Goal: Transaction & Acquisition: Download file/media

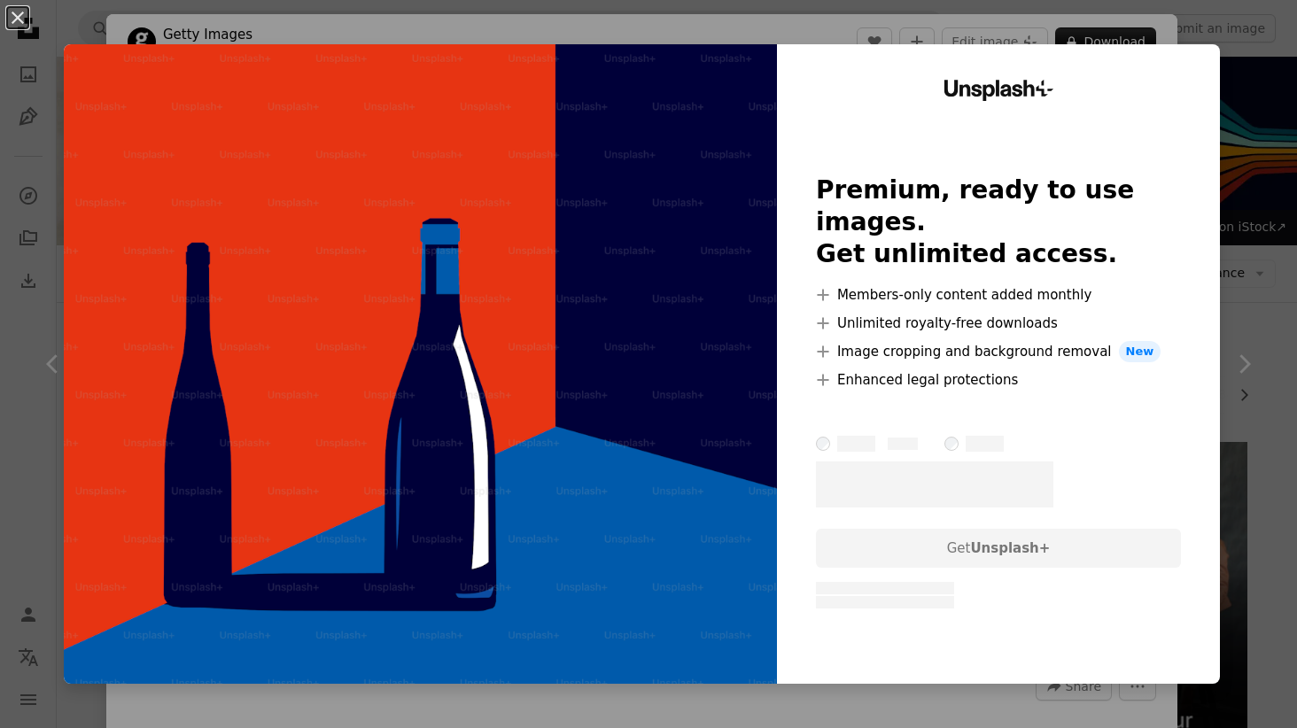
scroll to position [6998, 0]
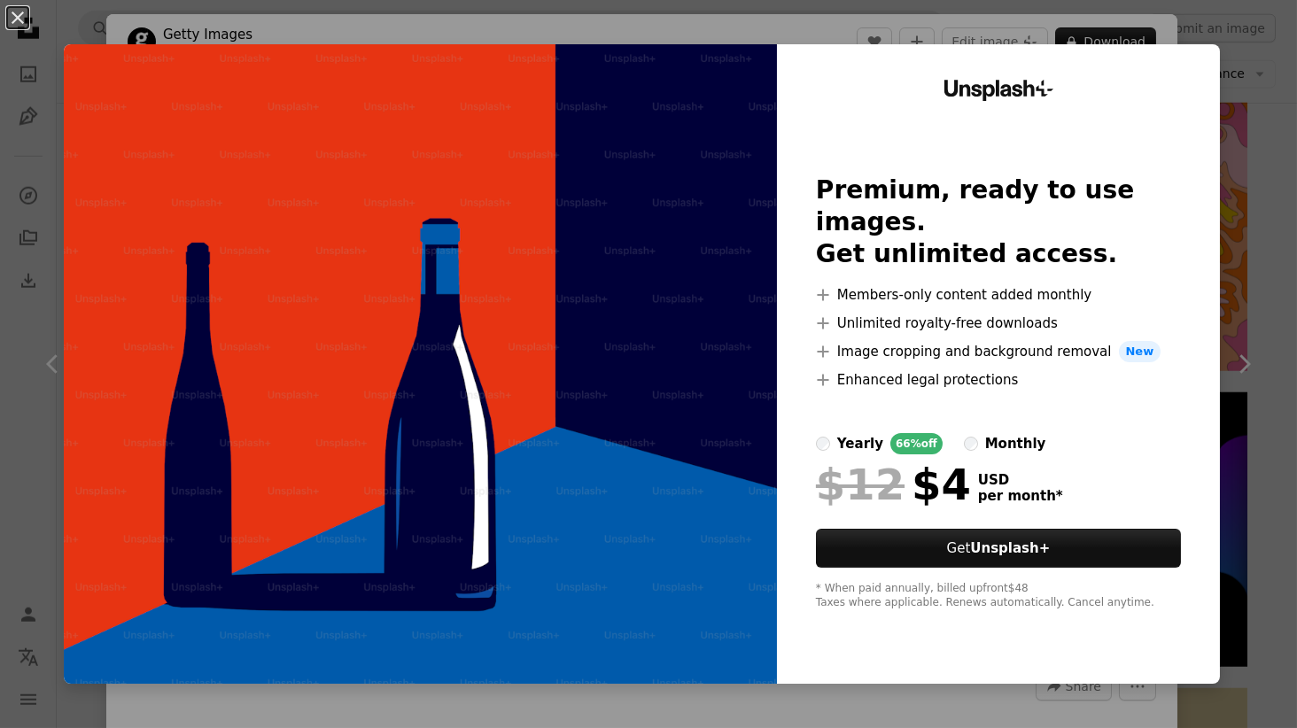
click at [19, 16] on button "An X shape" at bounding box center [17, 17] width 21 height 21
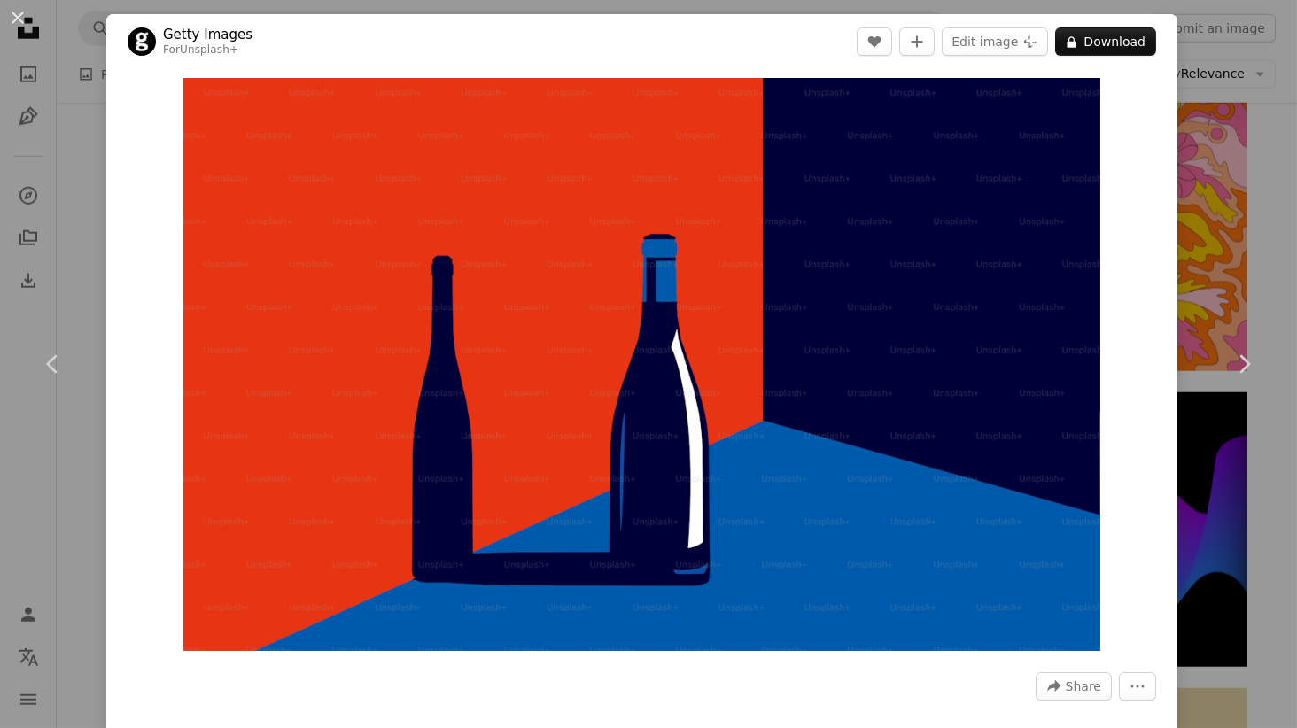
click at [1254, 289] on div "An X shape Chevron left Chevron right Getty Images For Unsplash+ A heart A plus…" at bounding box center [648, 364] width 1297 height 728
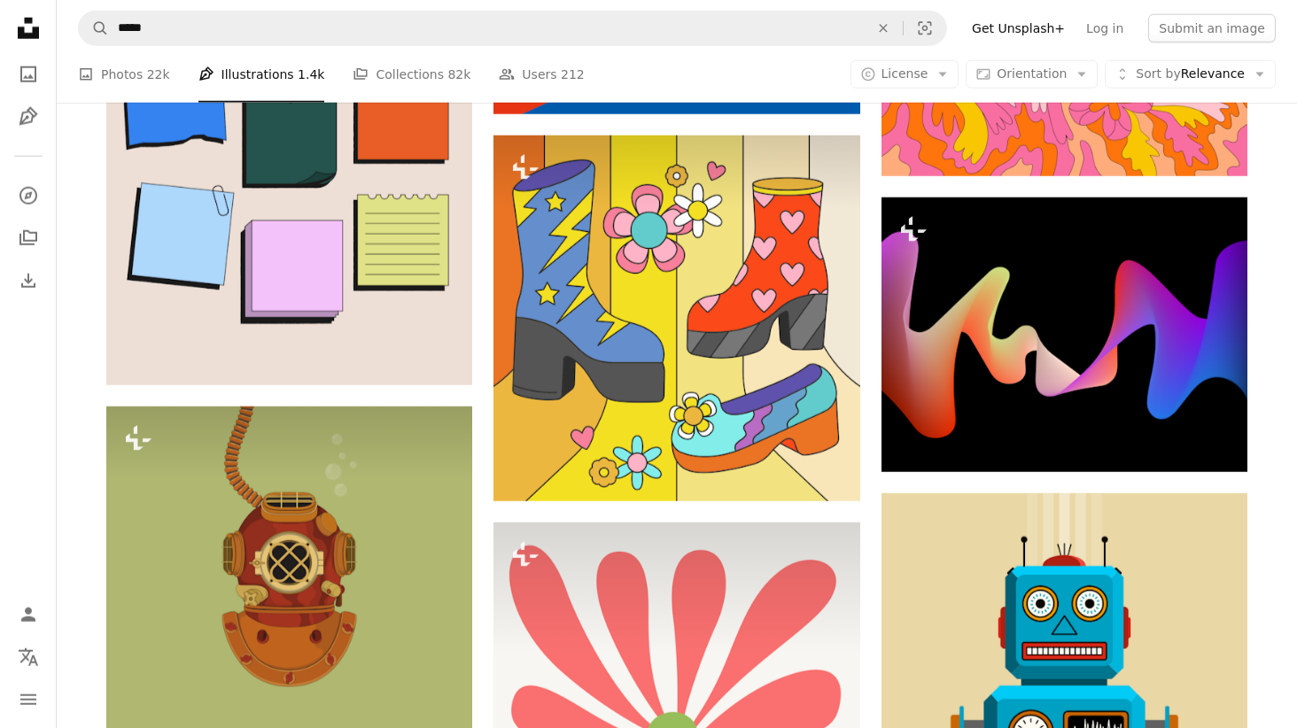
scroll to position [7207, 0]
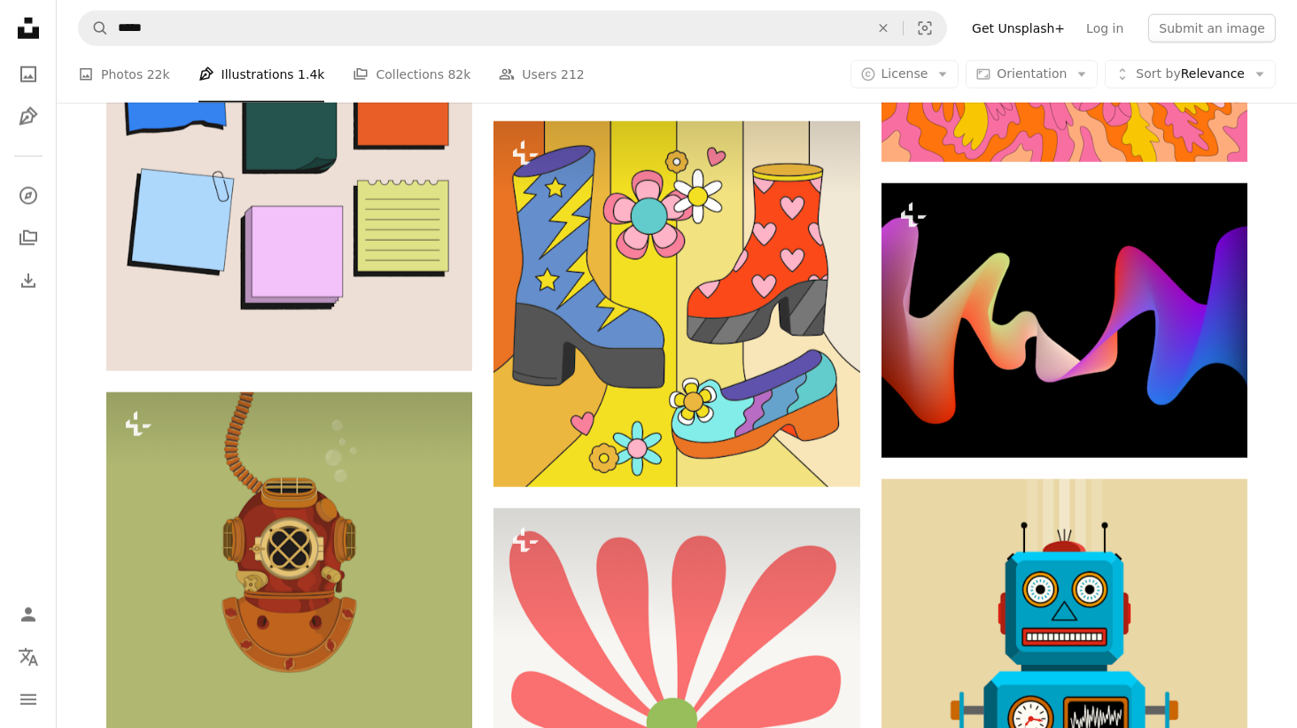
click at [756, 369] on img at bounding box center [676, 304] width 366 height 366
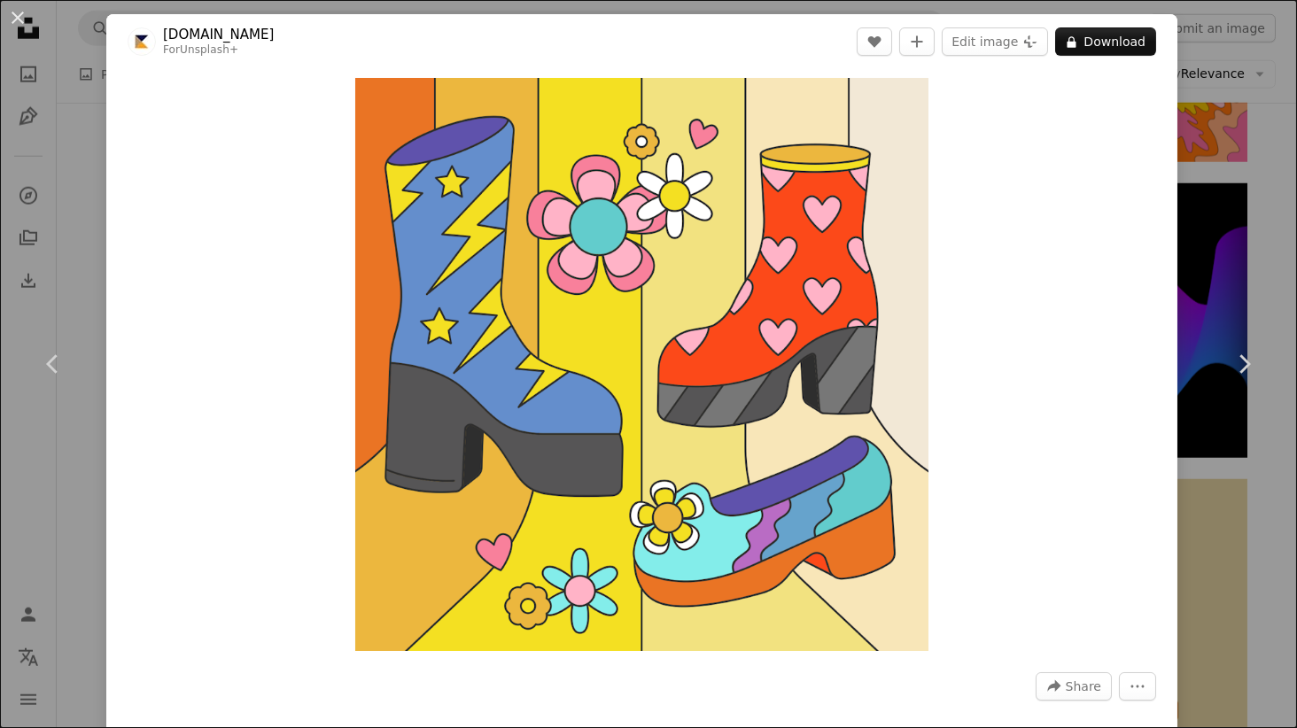
click at [16, 12] on button "An X shape" at bounding box center [17, 17] width 21 height 21
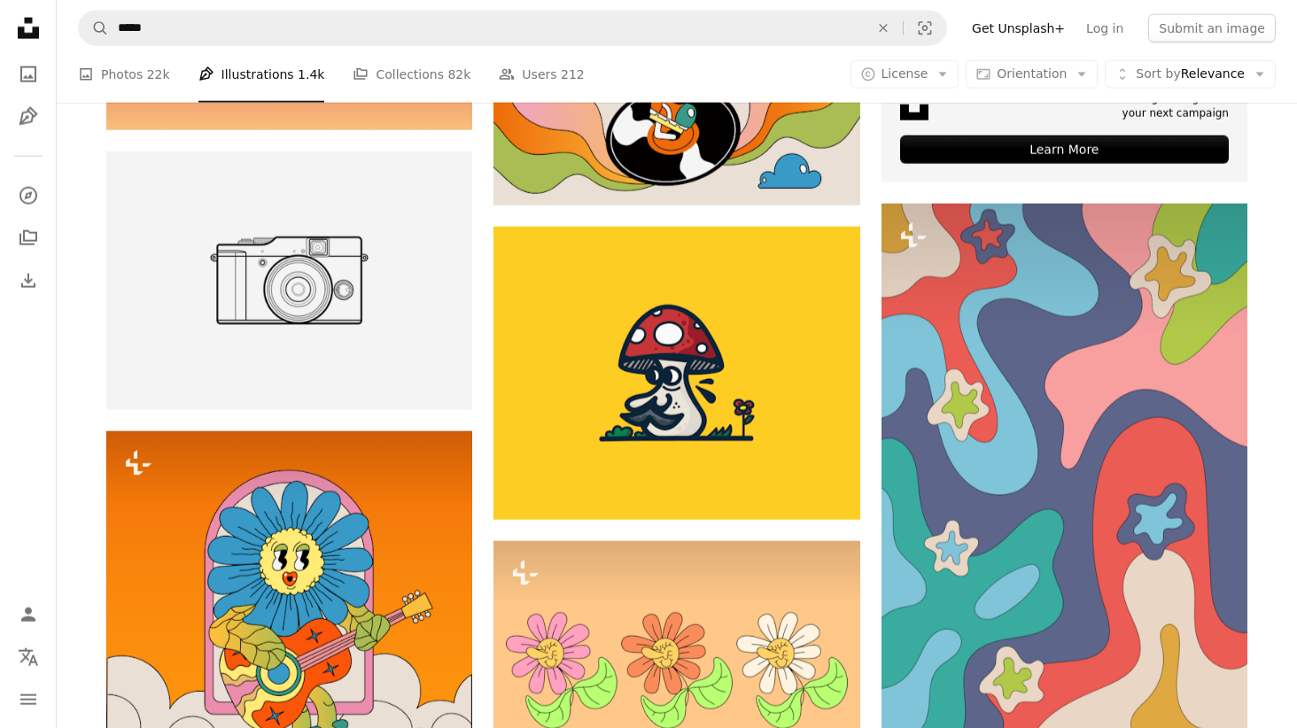
scroll to position [8819, 0]
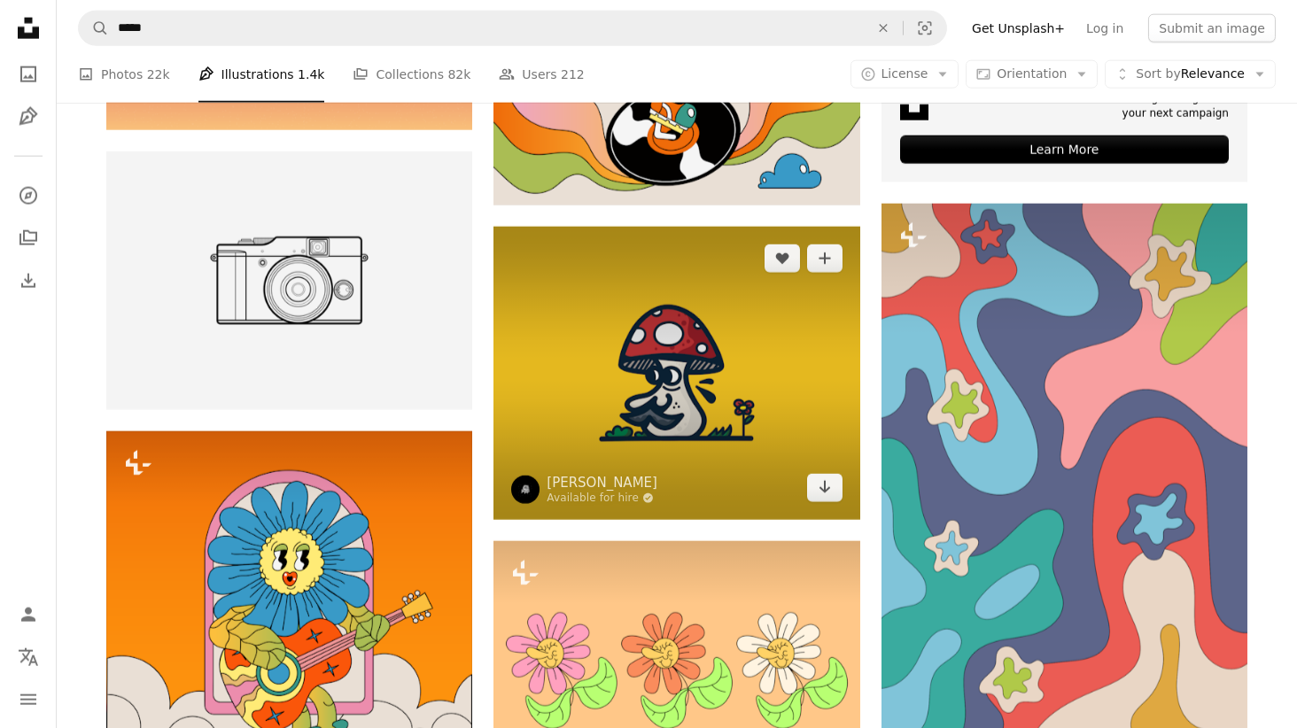
click at [659, 415] on img at bounding box center [676, 373] width 366 height 293
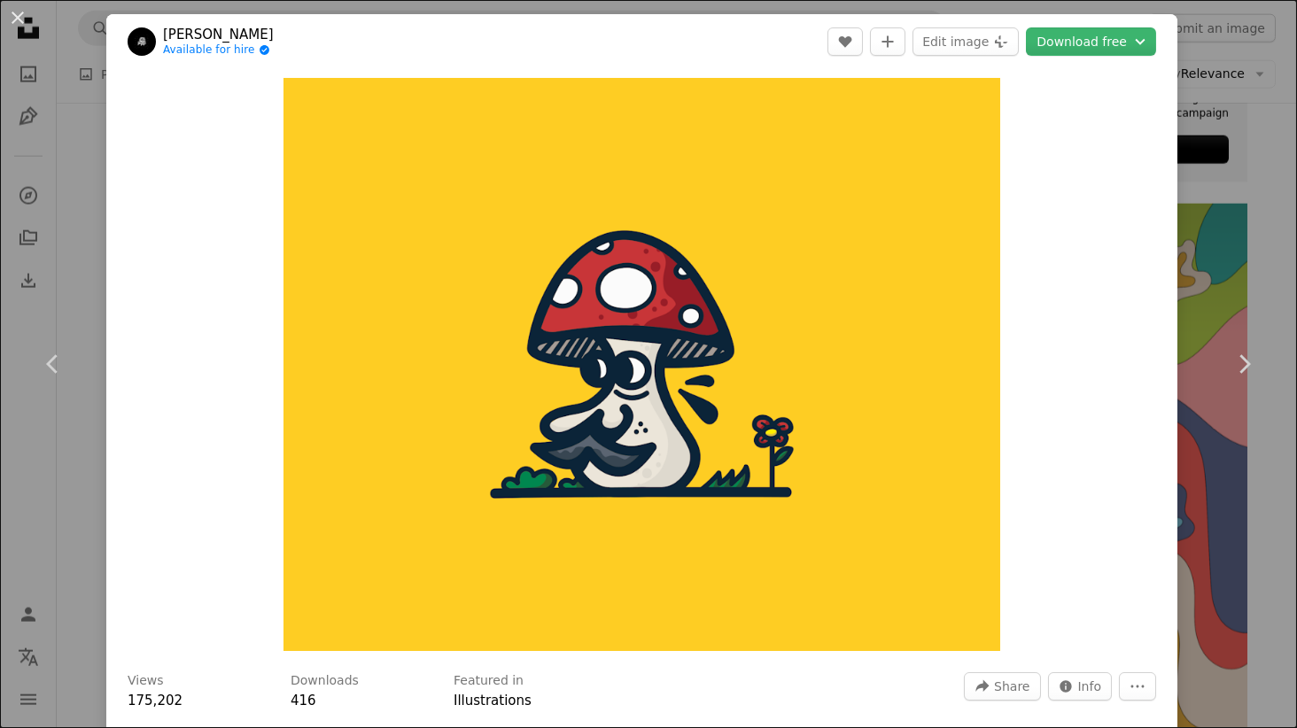
click at [1245, 279] on div "An X shape Chevron left Chevron right [PERSON_NAME] Available for hire A checkm…" at bounding box center [648, 364] width 1297 height 728
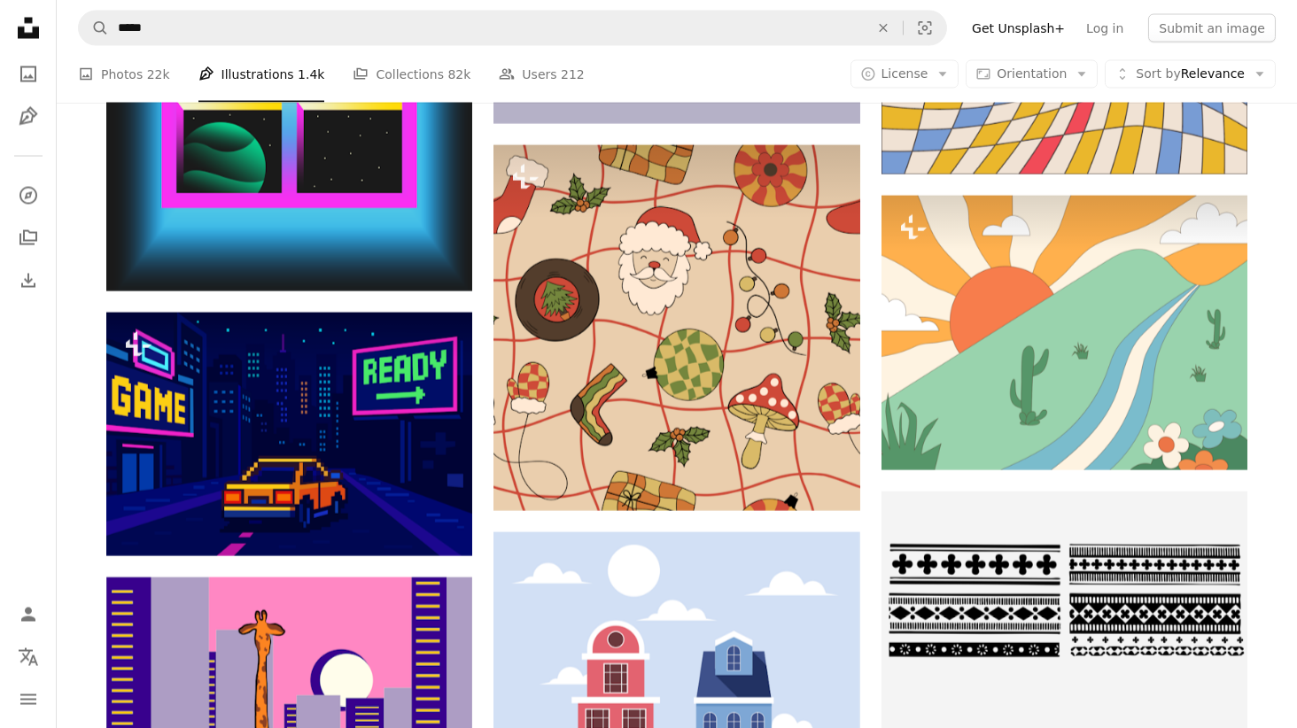
scroll to position [12017, 0]
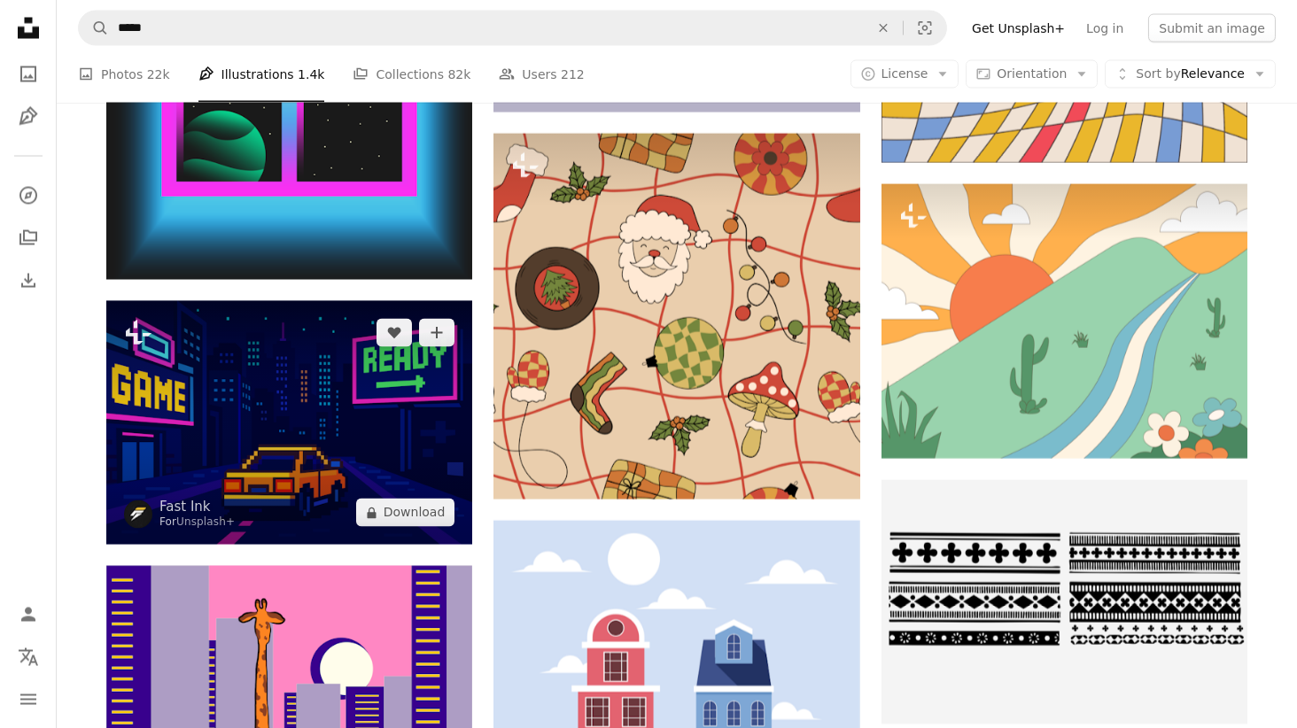
click at [328, 415] on img at bounding box center [289, 423] width 366 height 244
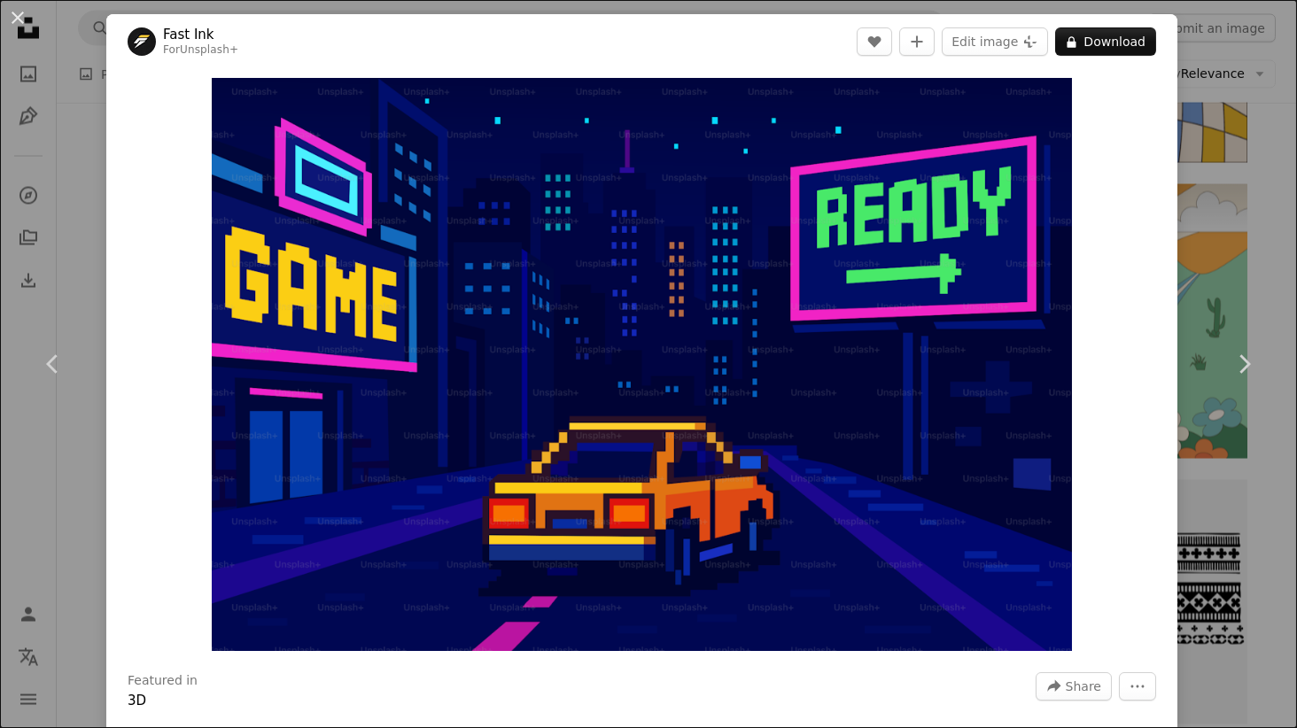
click at [1280, 274] on div "An X shape Chevron left Chevron right Fast Ink For Unsplash+ A heart A plus sig…" at bounding box center [648, 364] width 1297 height 728
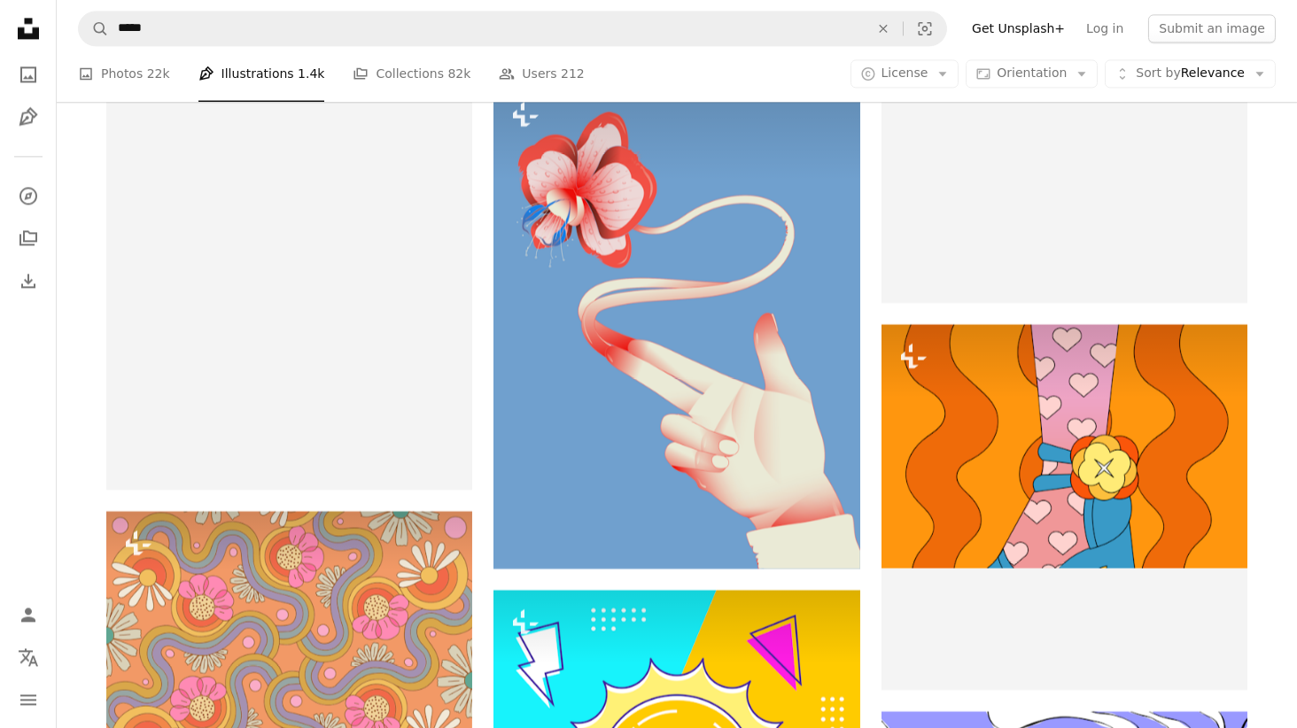
scroll to position [15062, 0]
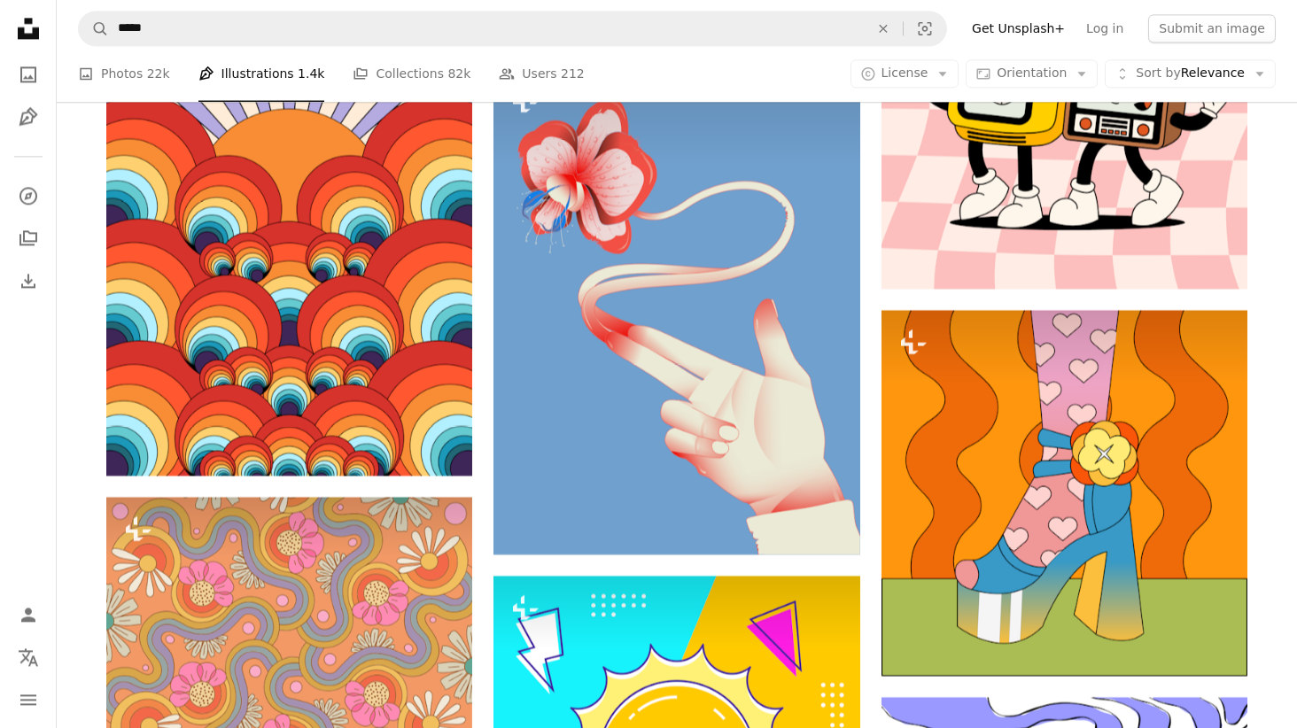
click at [947, 74] on icon "button" at bounding box center [943, 75] width 8 height 4
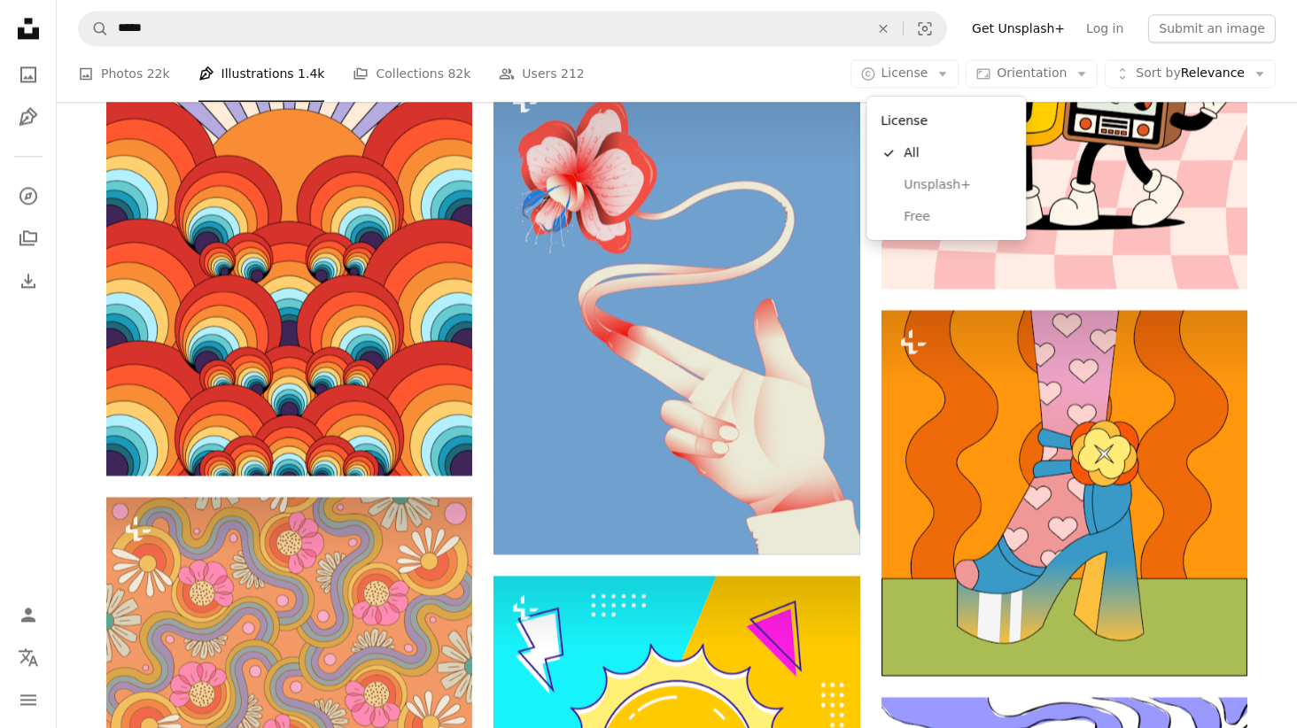
click at [937, 223] on span "Free" at bounding box center [958, 217] width 108 height 18
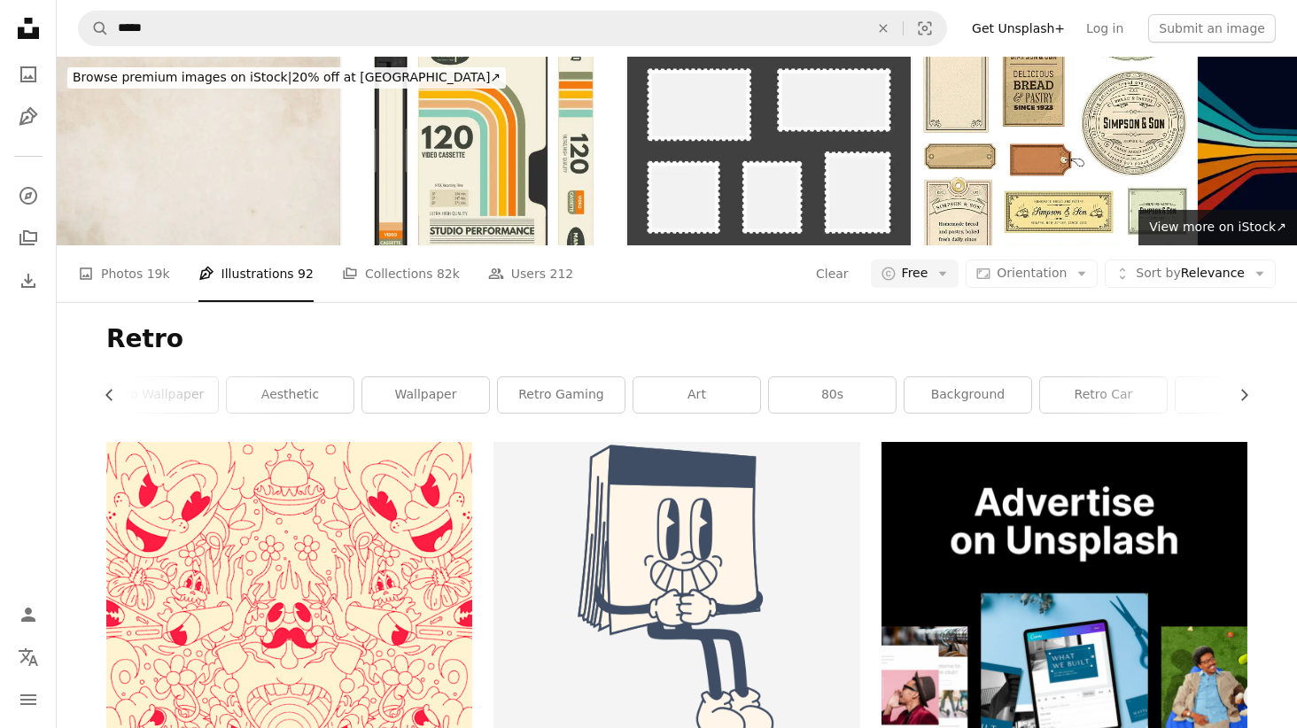
scroll to position [0, 233]
click at [478, 400] on link "wallpaper" at bounding box center [479, 394] width 127 height 35
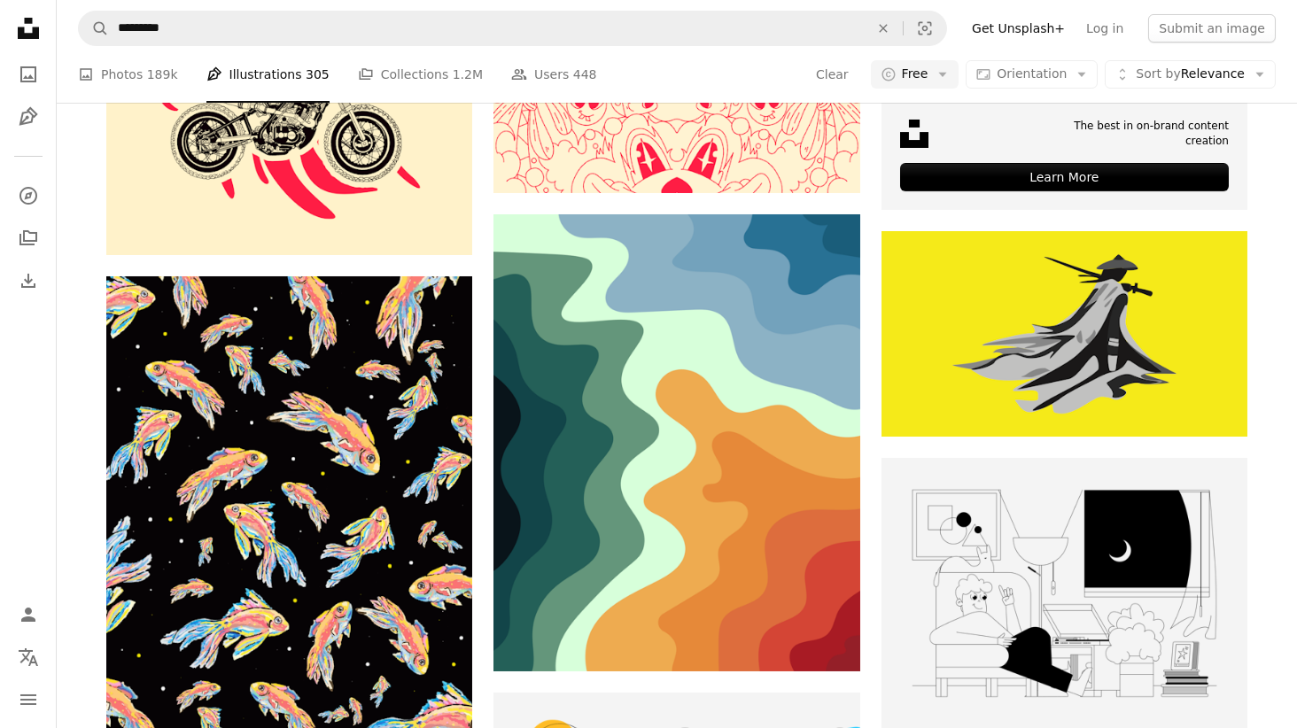
scroll to position [466, 0]
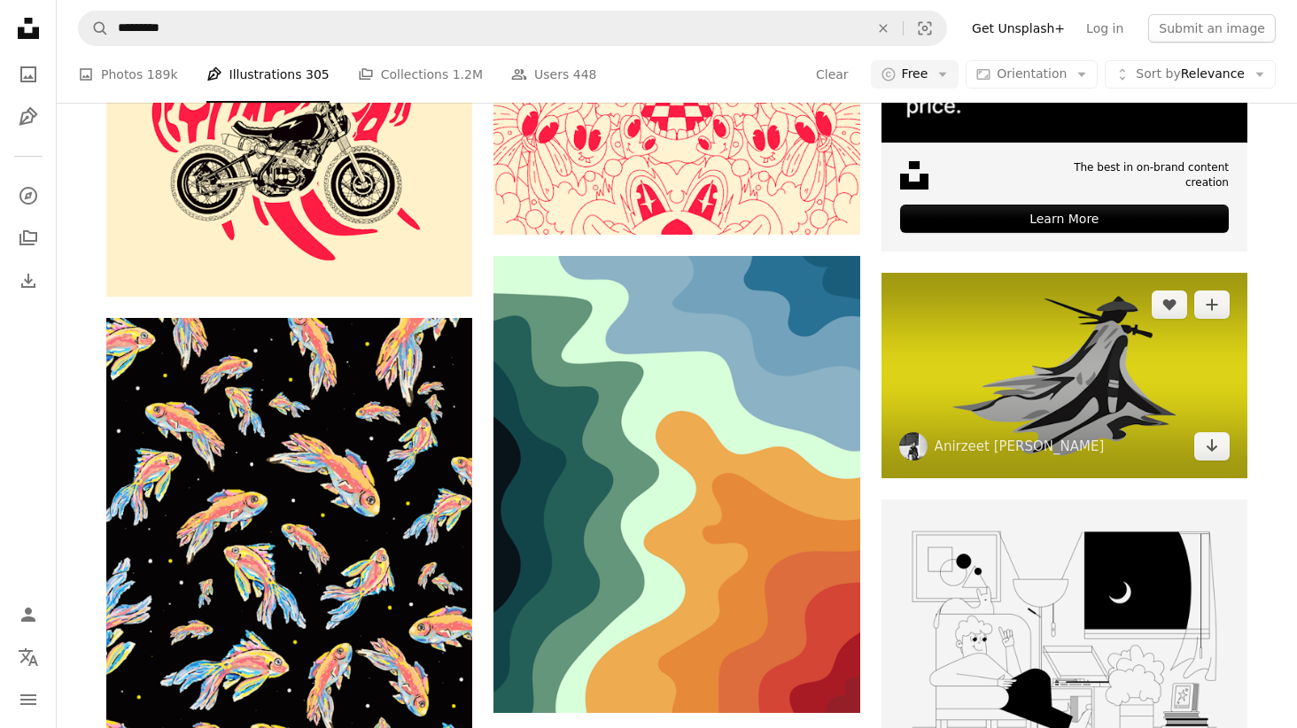
click at [1107, 376] on img at bounding box center [1064, 376] width 366 height 206
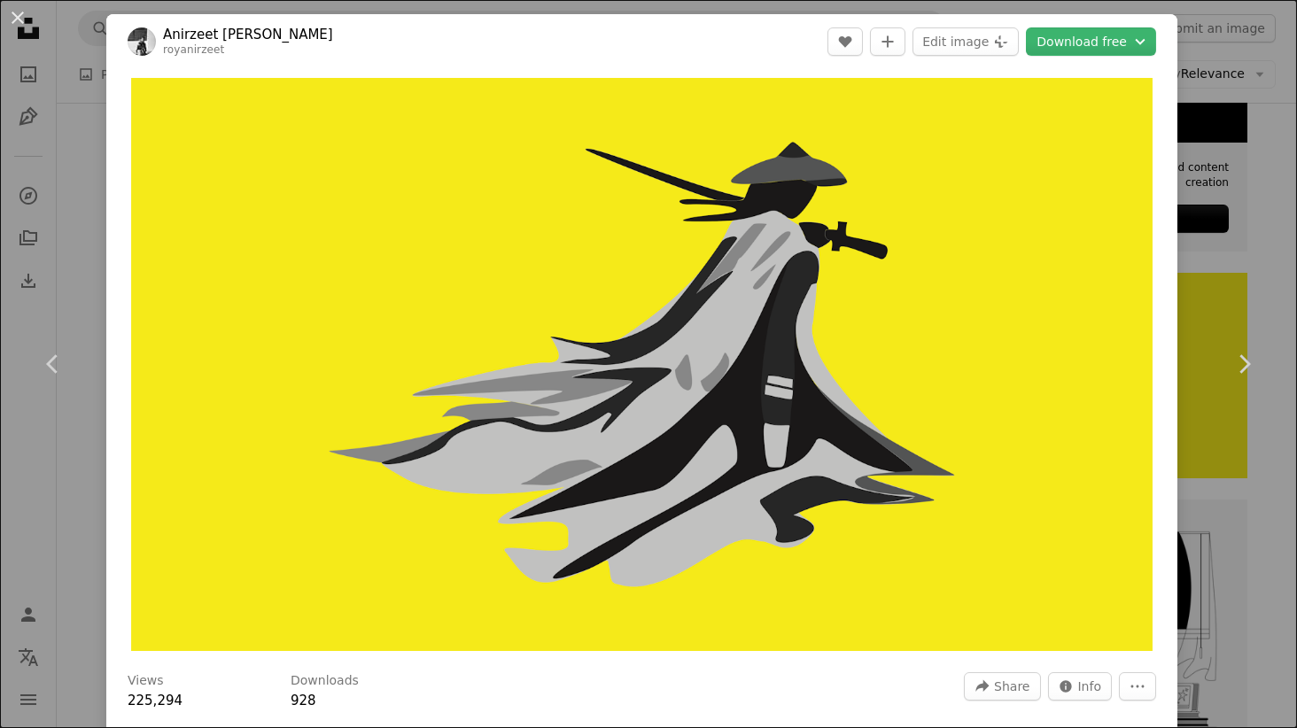
click at [1256, 167] on div "An X shape Chevron left Chevron right Anirzeet [PERSON_NAME] royanirzeet A hear…" at bounding box center [648, 364] width 1297 height 728
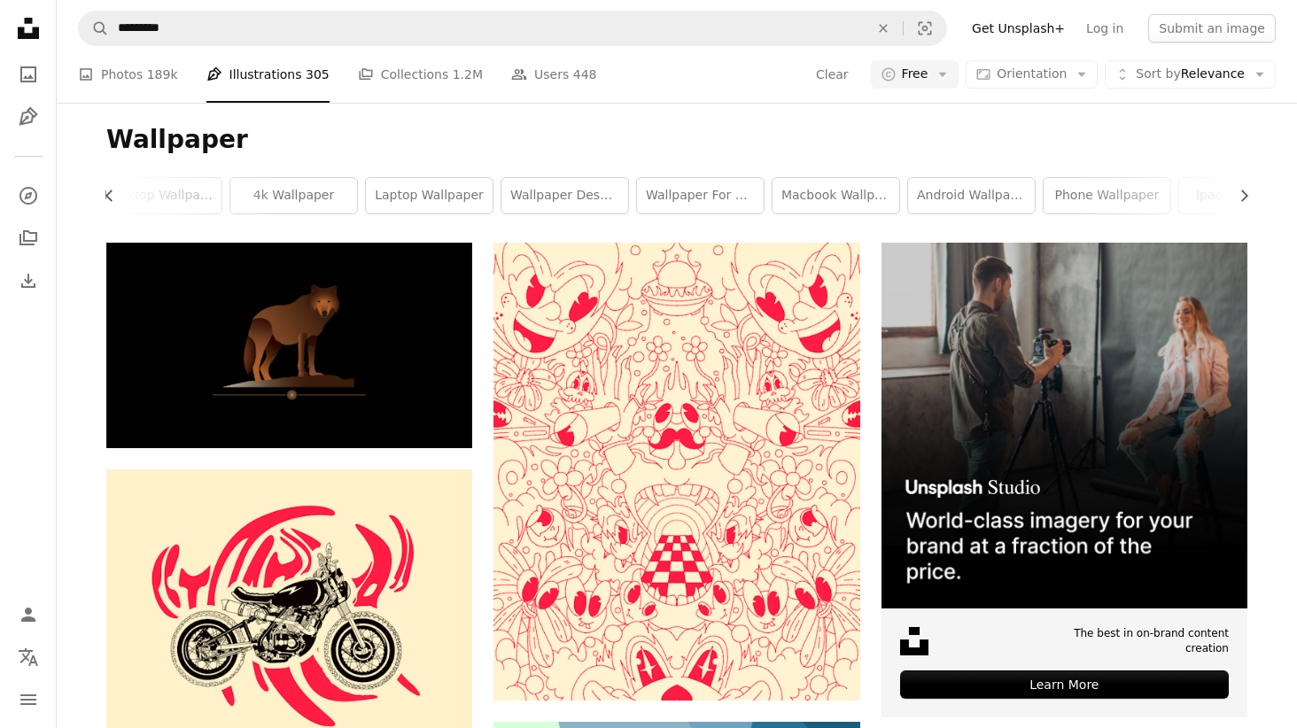
scroll to position [0, 284]
click at [873, 199] on link "macbook wallpaper" at bounding box center [835, 195] width 127 height 35
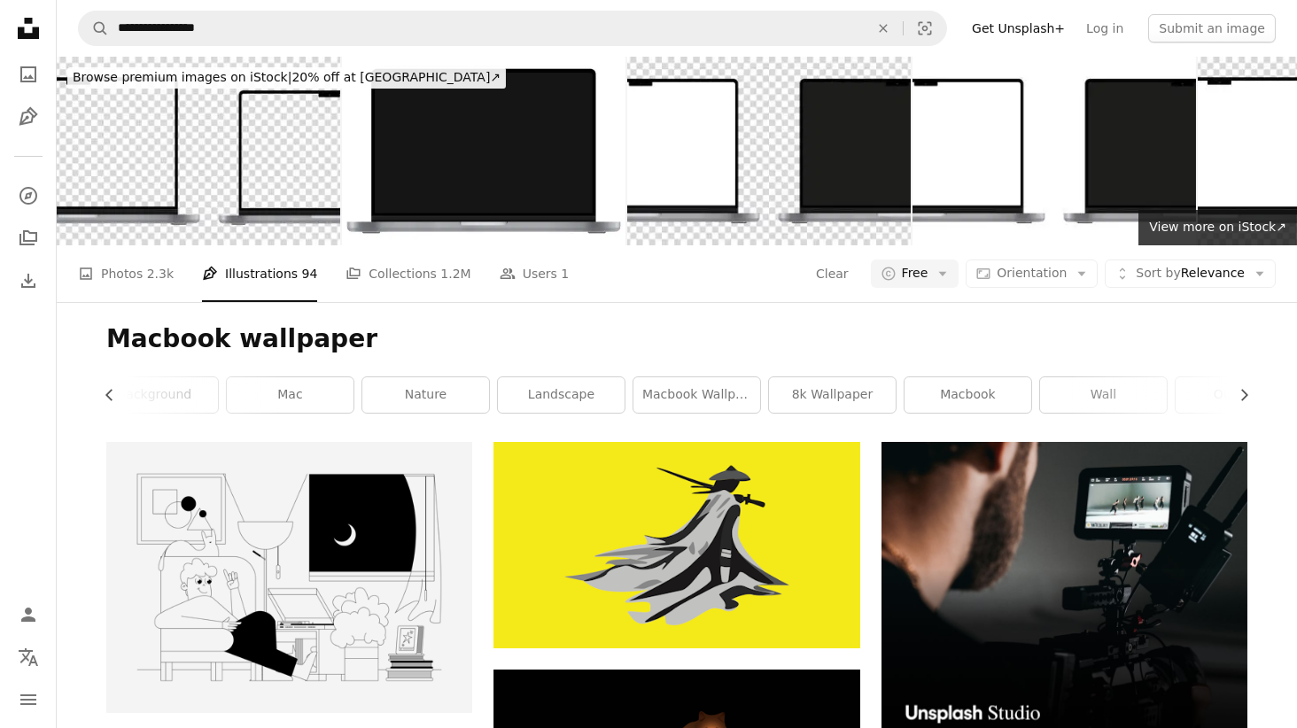
scroll to position [0, 423]
click at [871, 384] on link "8k wallpaper" at bounding box center [831, 394] width 127 height 35
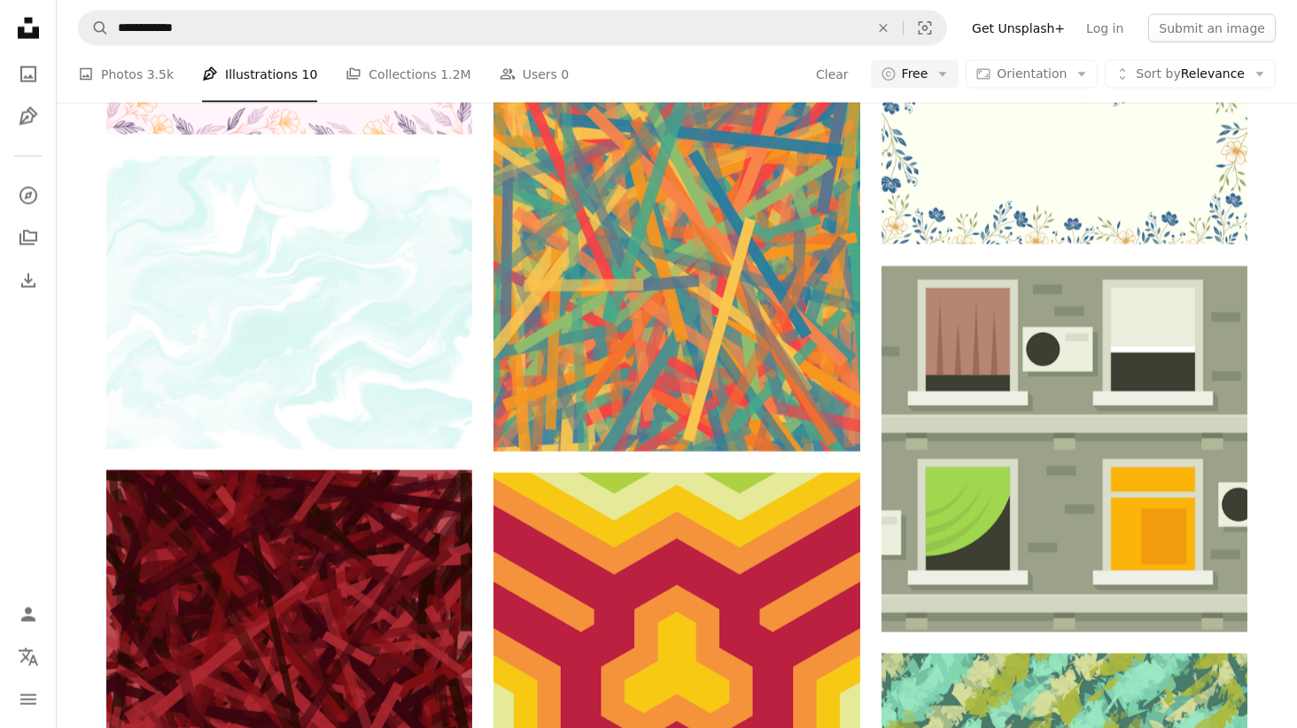
scroll to position [10017, 0]
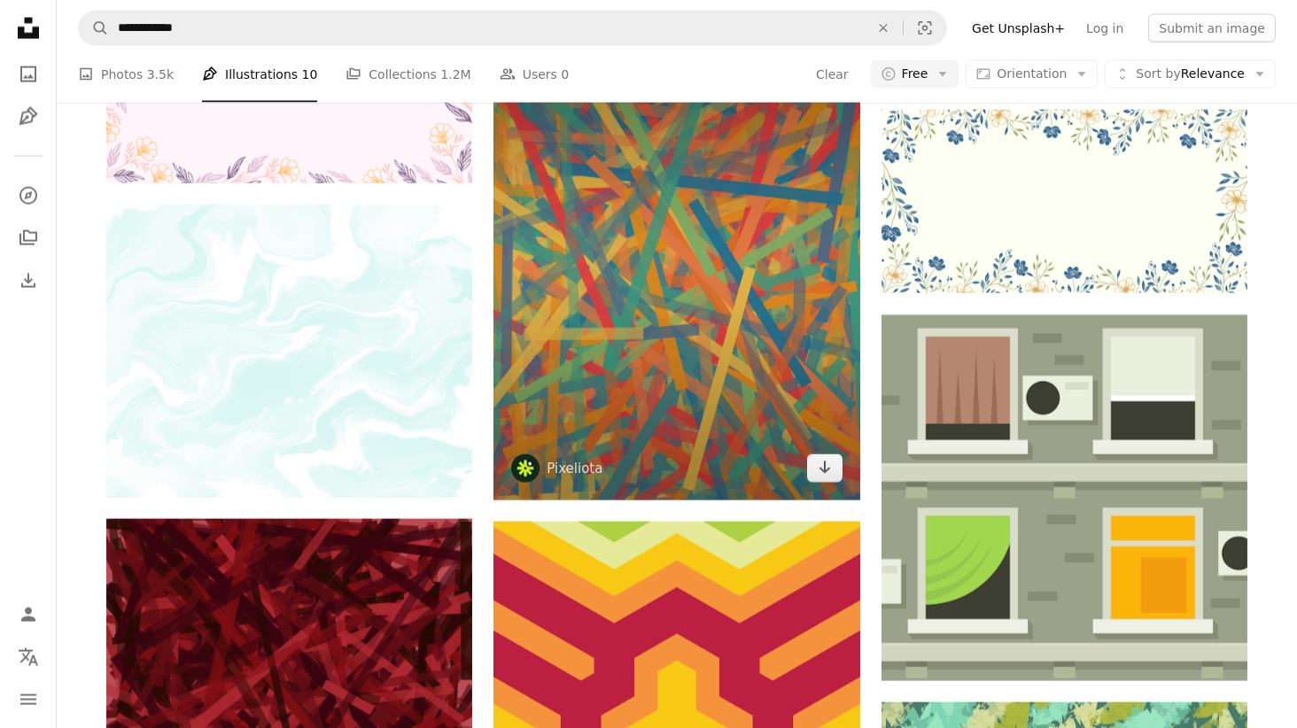
click at [805, 382] on img at bounding box center [676, 272] width 366 height 458
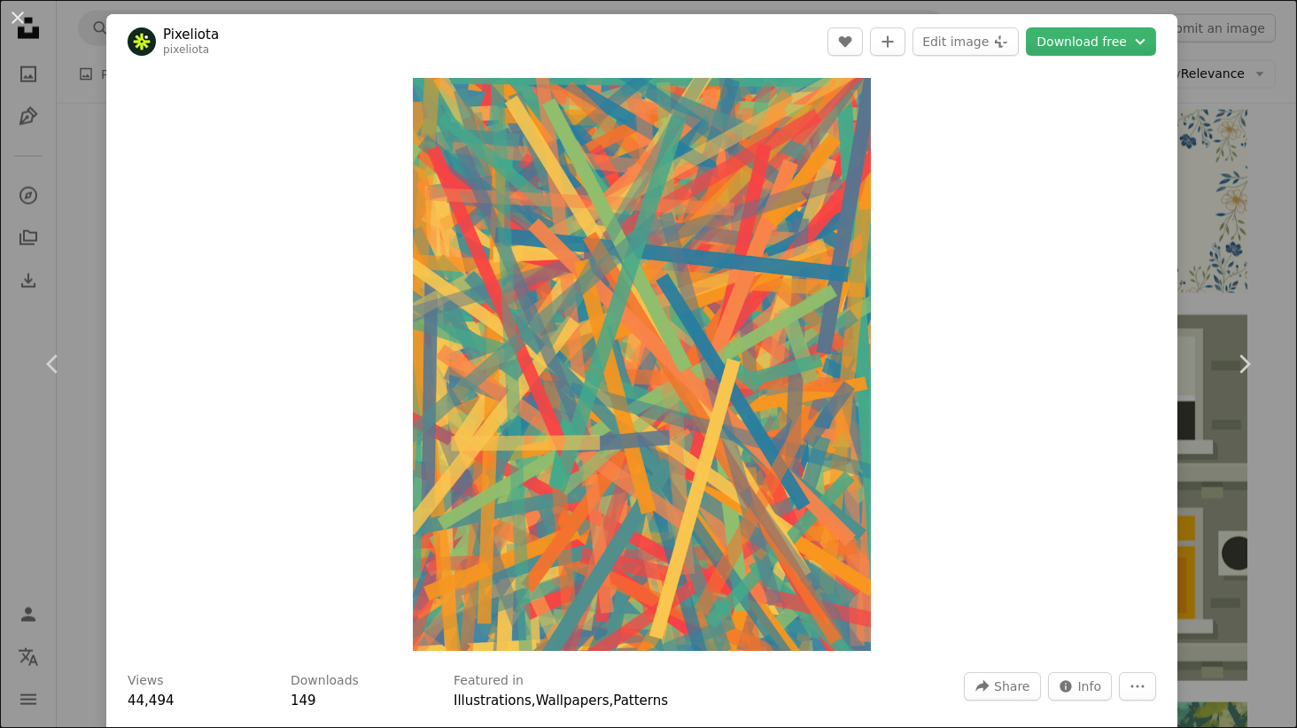
click at [1149, 44] on icon "Chevron down" at bounding box center [1139, 41] width 19 height 21
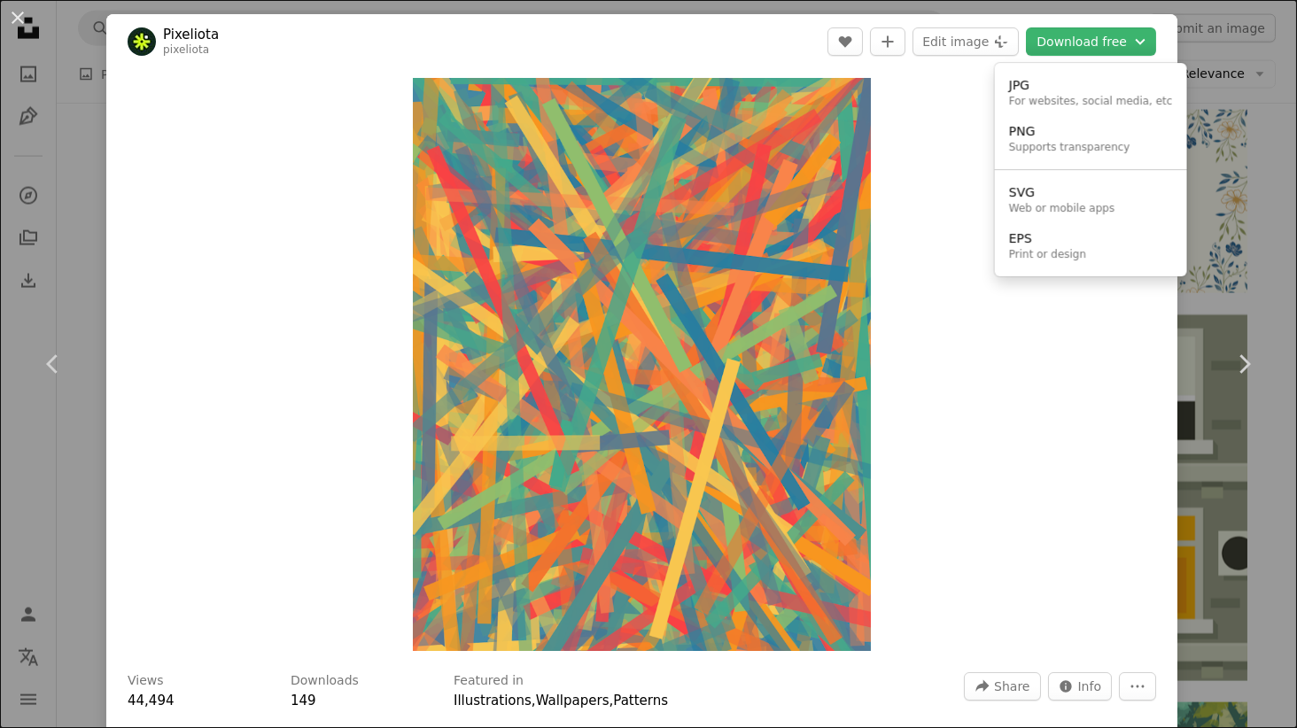
click at [1131, 100] on div "For websites, social media, etc" at bounding box center [1091, 102] width 164 height 14
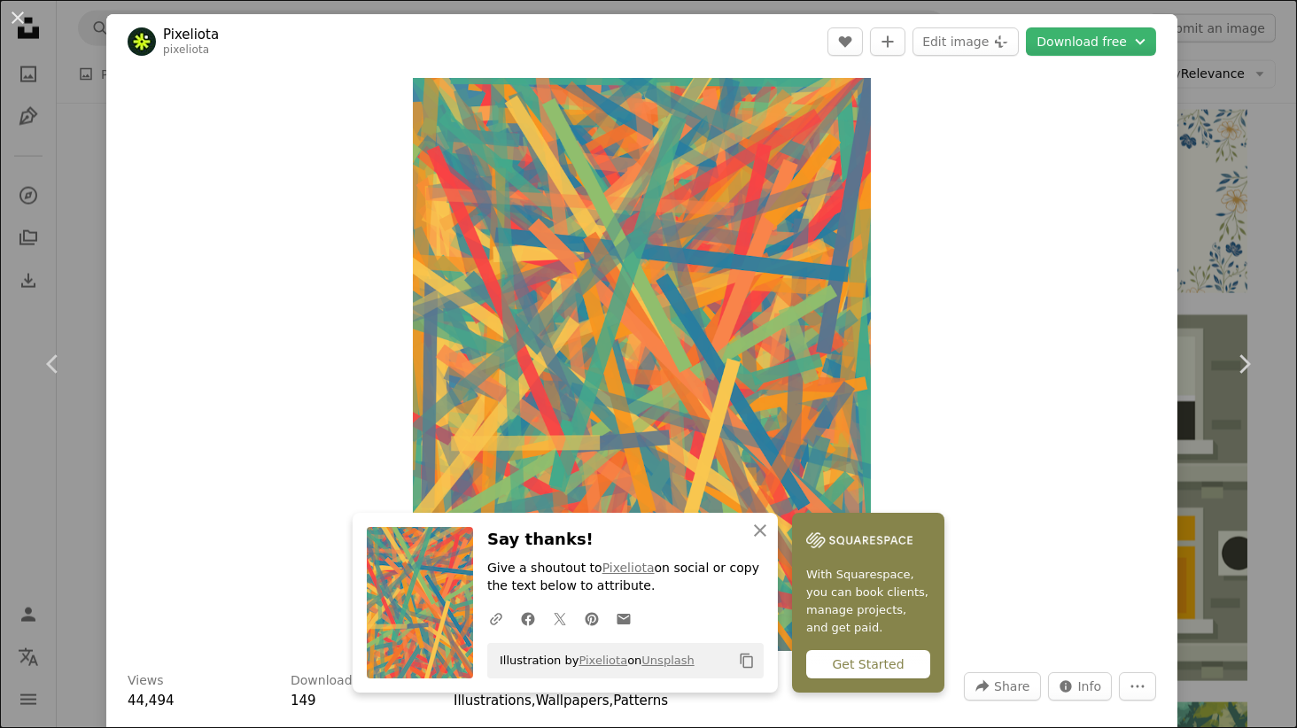
click at [1254, 196] on div "An X shape Chevron left Chevron right An X shape Close Say thanks! Give a shout…" at bounding box center [648, 364] width 1297 height 728
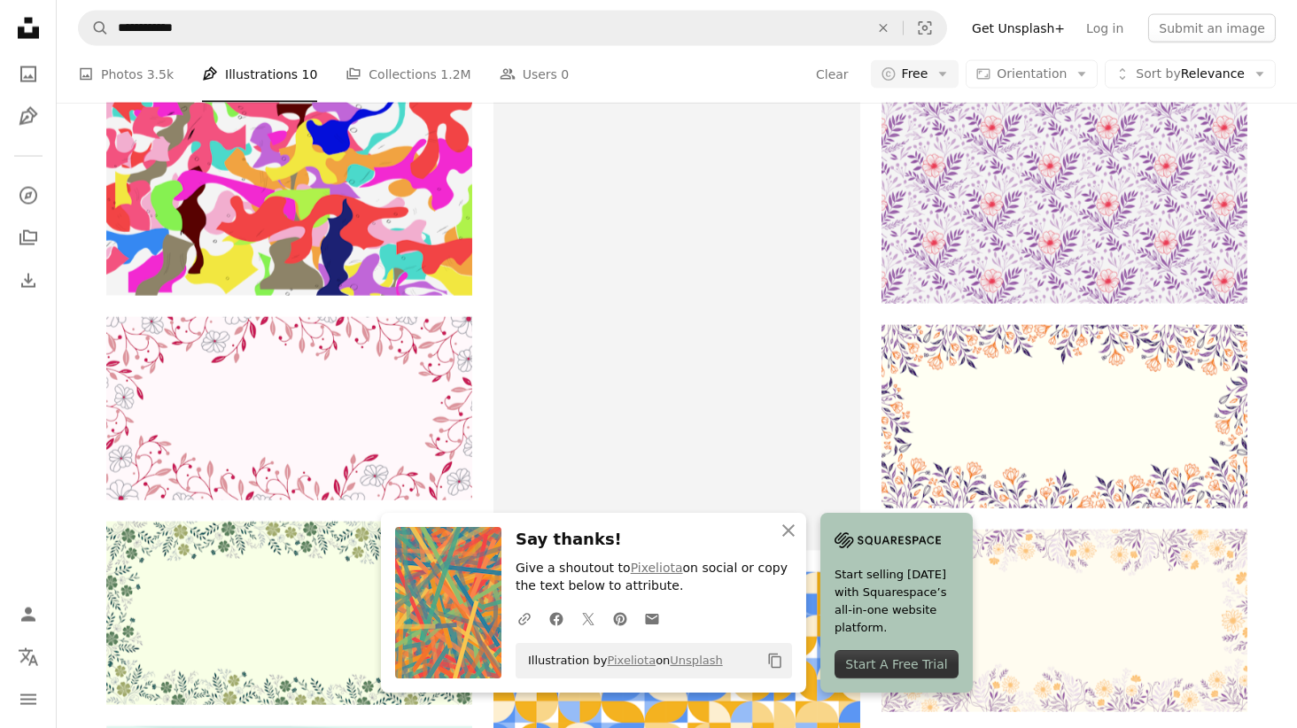
scroll to position [10923, 0]
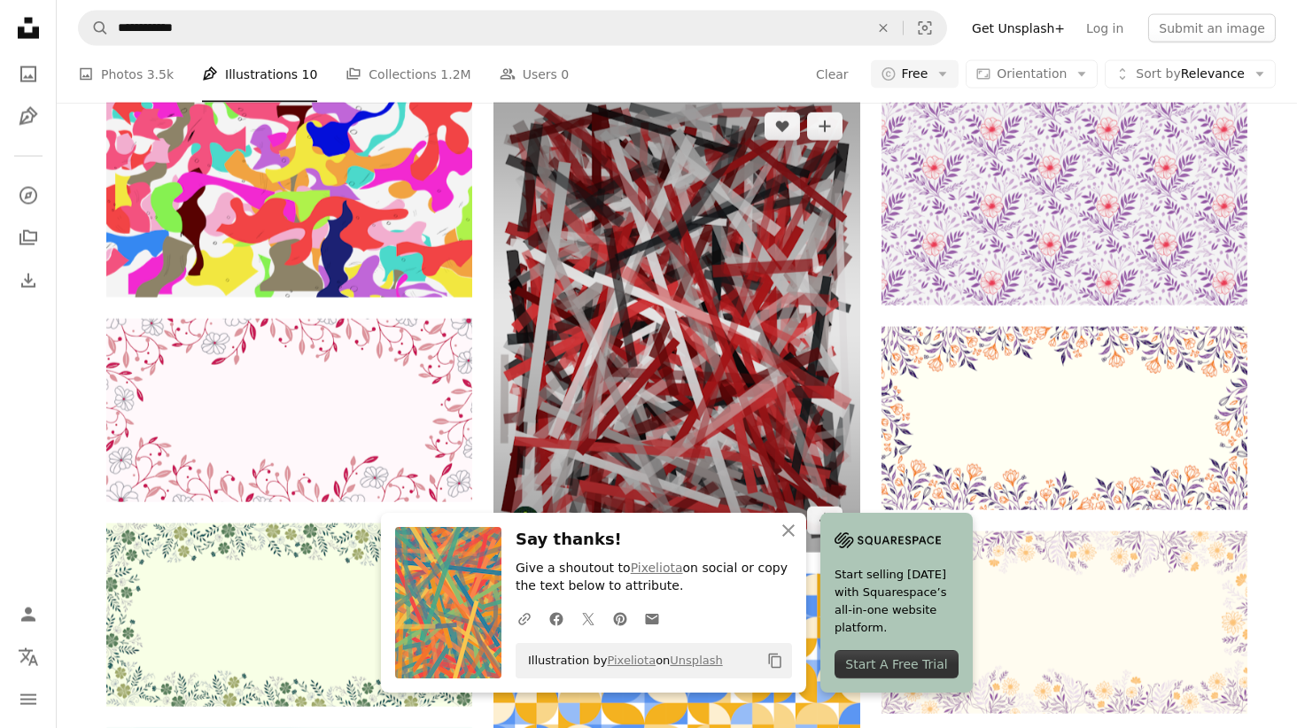
click at [707, 310] on img at bounding box center [676, 324] width 366 height 458
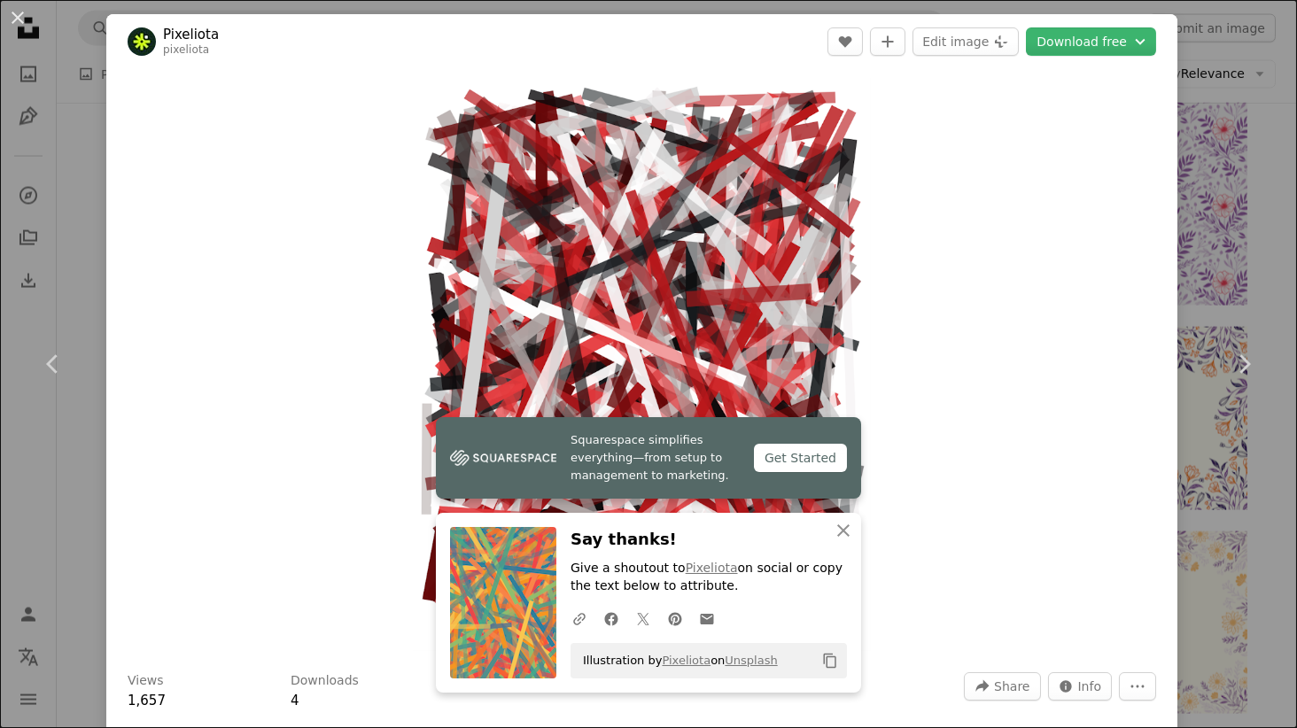
click at [1150, 49] on icon "Chevron down" at bounding box center [1139, 41] width 19 height 21
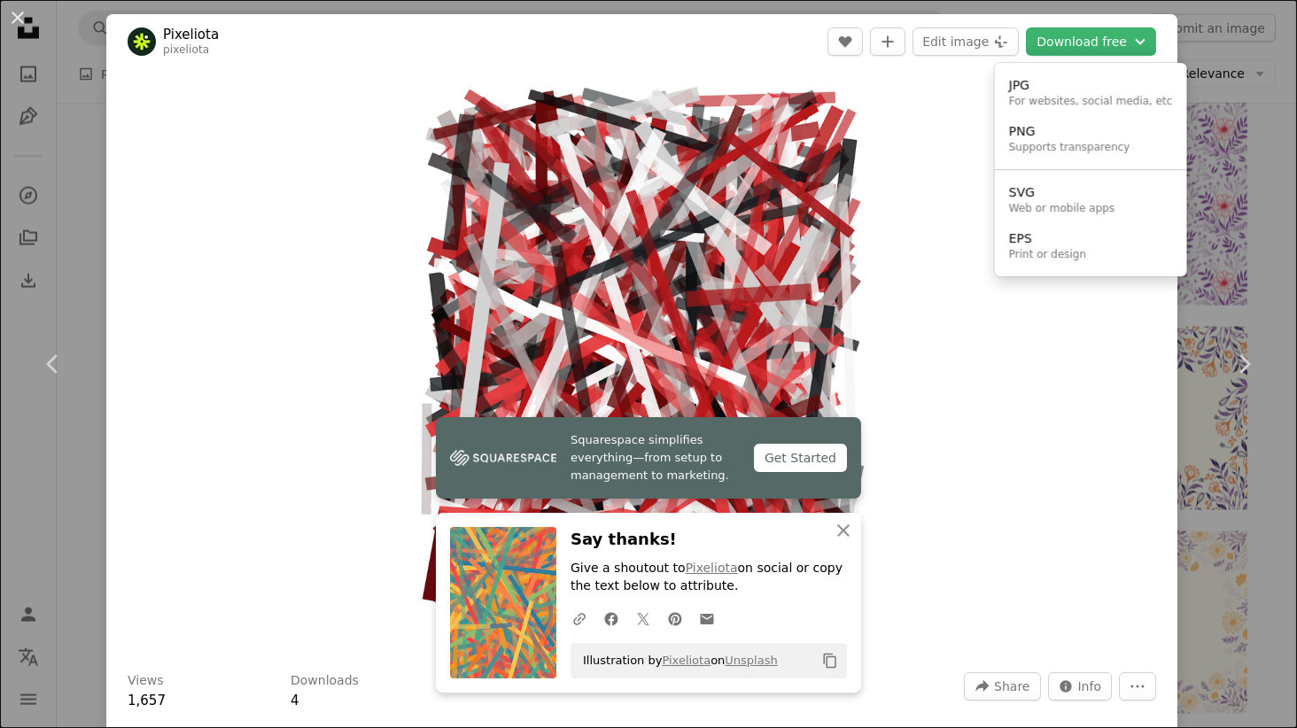
click at [1091, 152] on div "Supports transparency" at bounding box center [1069, 148] width 121 height 14
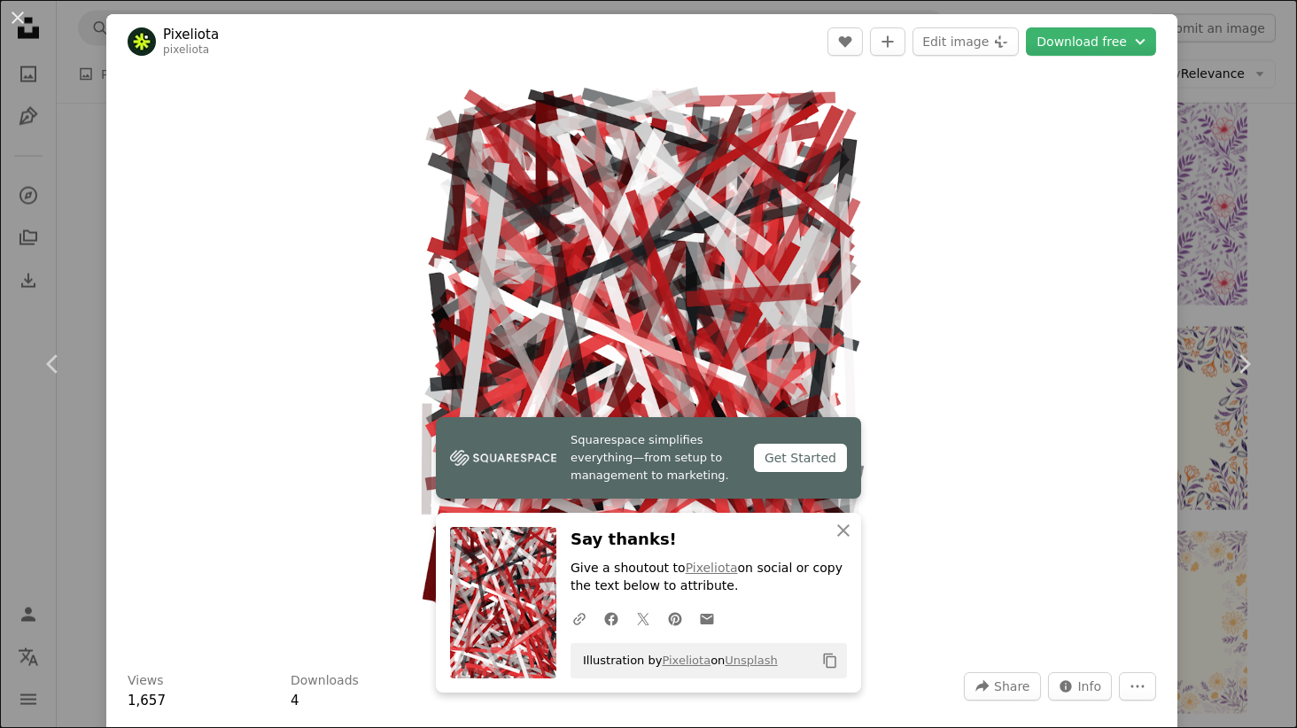
click at [1239, 408] on link "Chevron right" at bounding box center [1244, 364] width 106 height 170
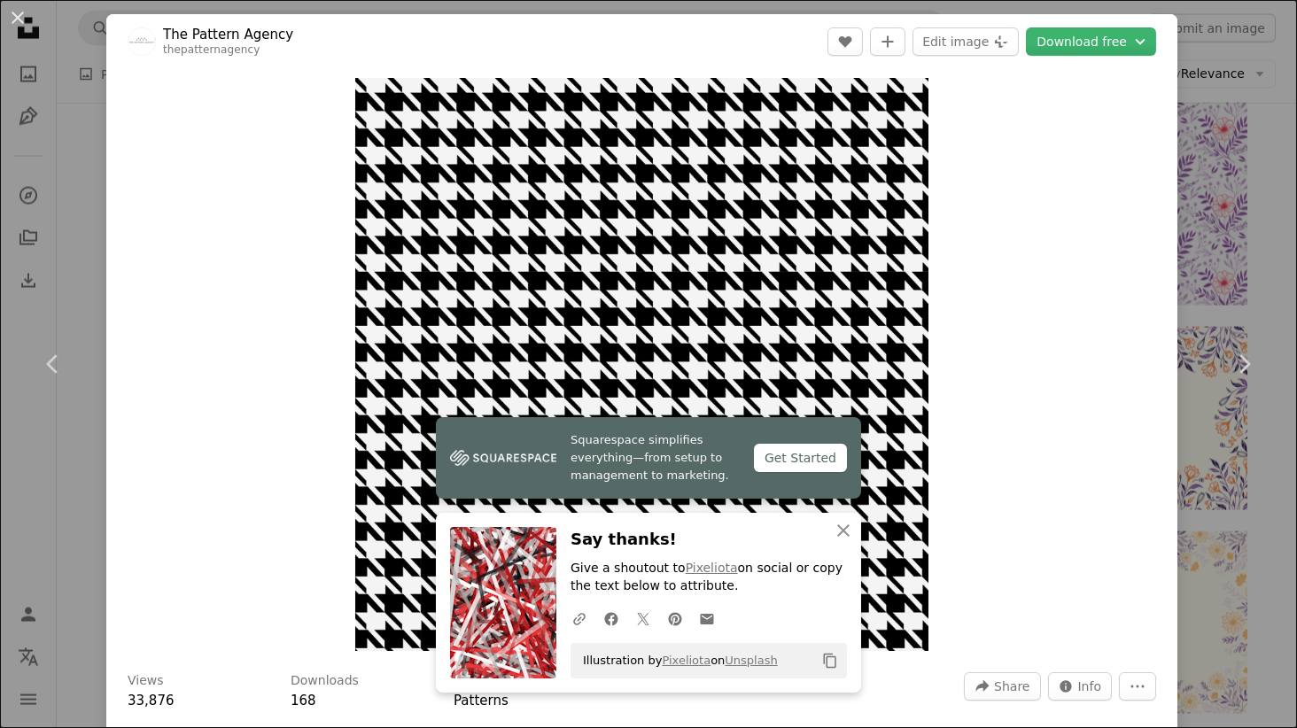
click at [1243, 289] on link "Chevron right" at bounding box center [1244, 364] width 106 height 170
click at [1276, 237] on div "An X shape Chevron left Chevron right Squarespace simplifies everything—from se…" at bounding box center [648, 364] width 1297 height 728
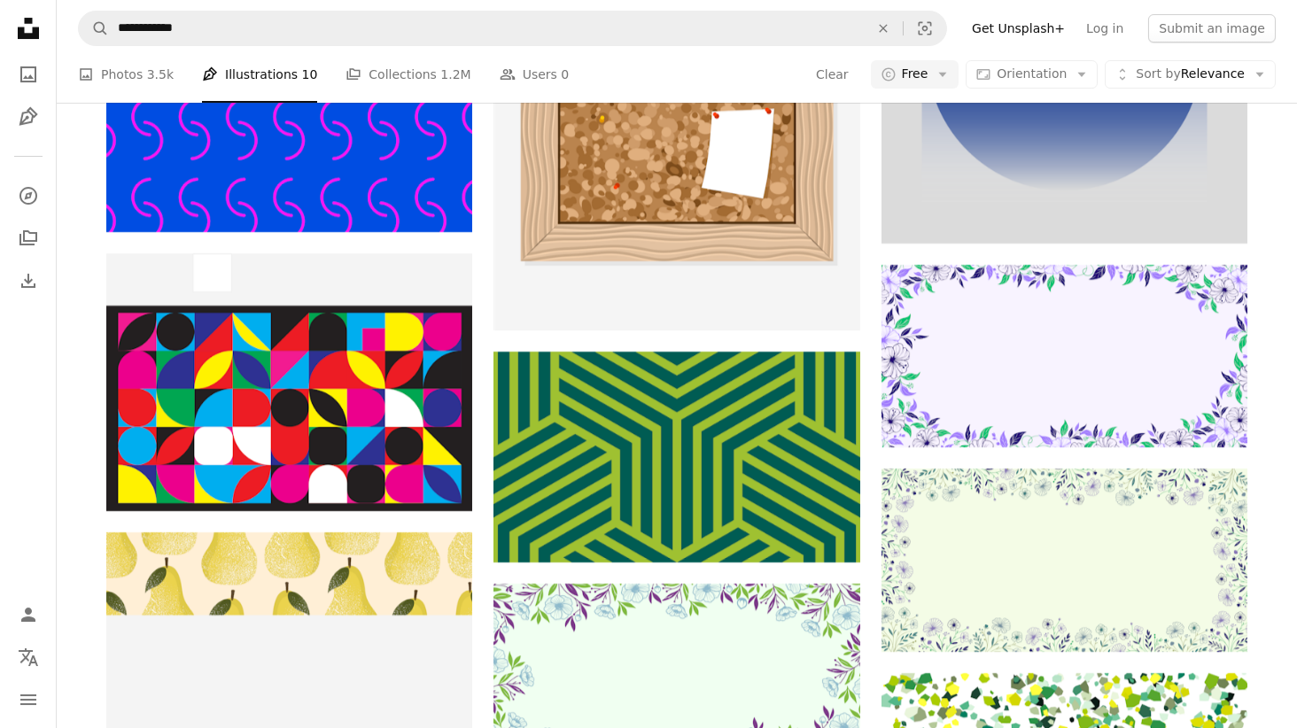
scroll to position [23442, 0]
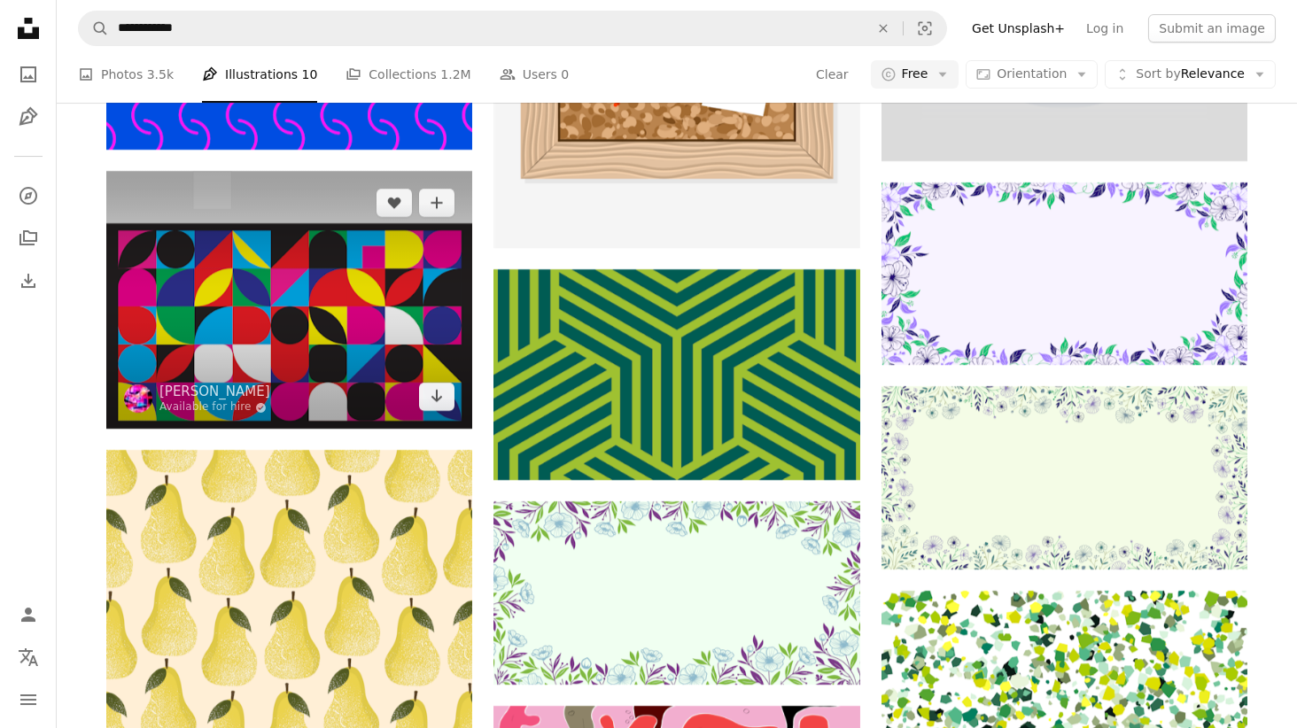
click at [268, 355] on img at bounding box center [289, 300] width 366 height 259
click at [347, 331] on img at bounding box center [289, 300] width 366 height 259
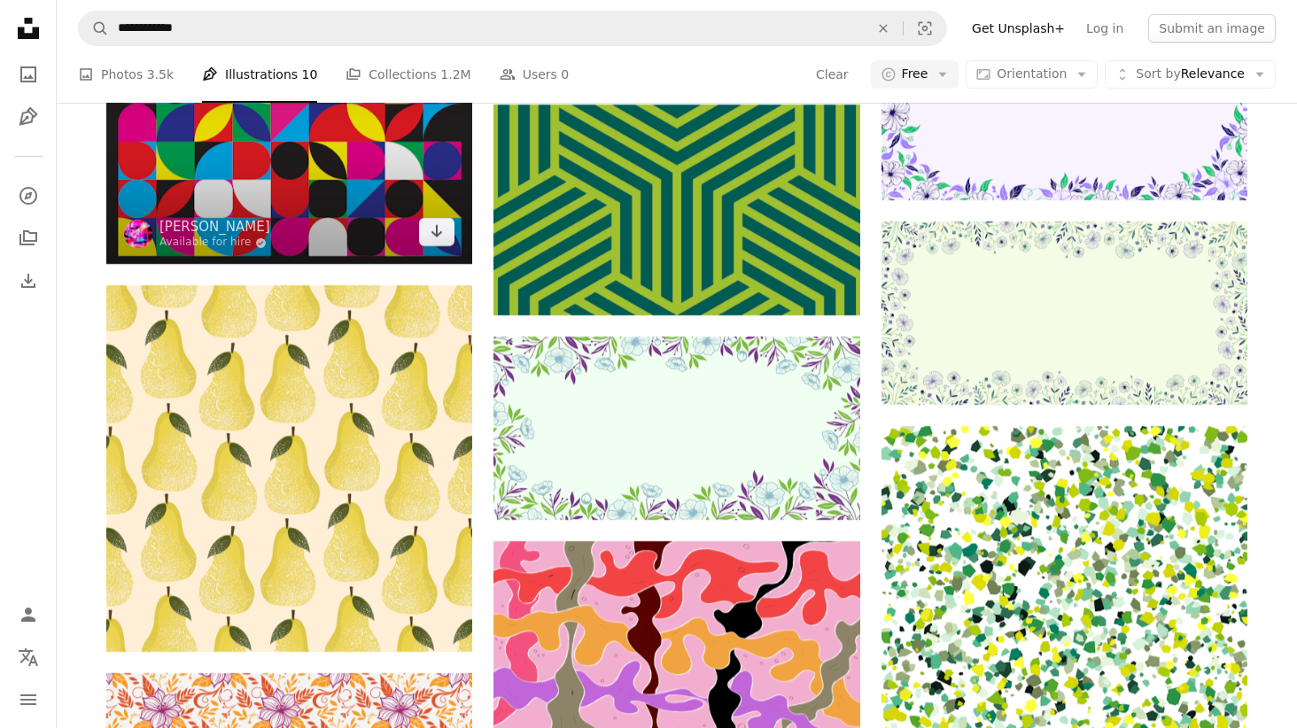
scroll to position [23627, 0]
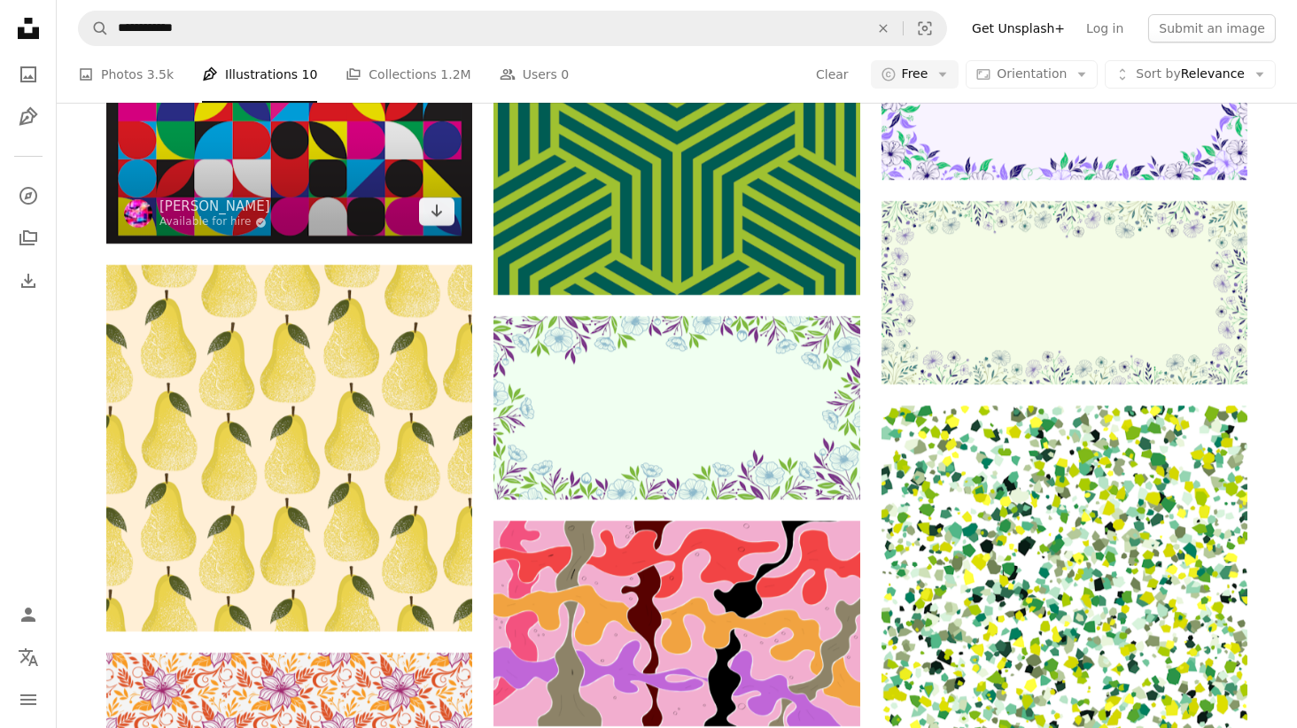
click at [322, 169] on img at bounding box center [289, 115] width 366 height 259
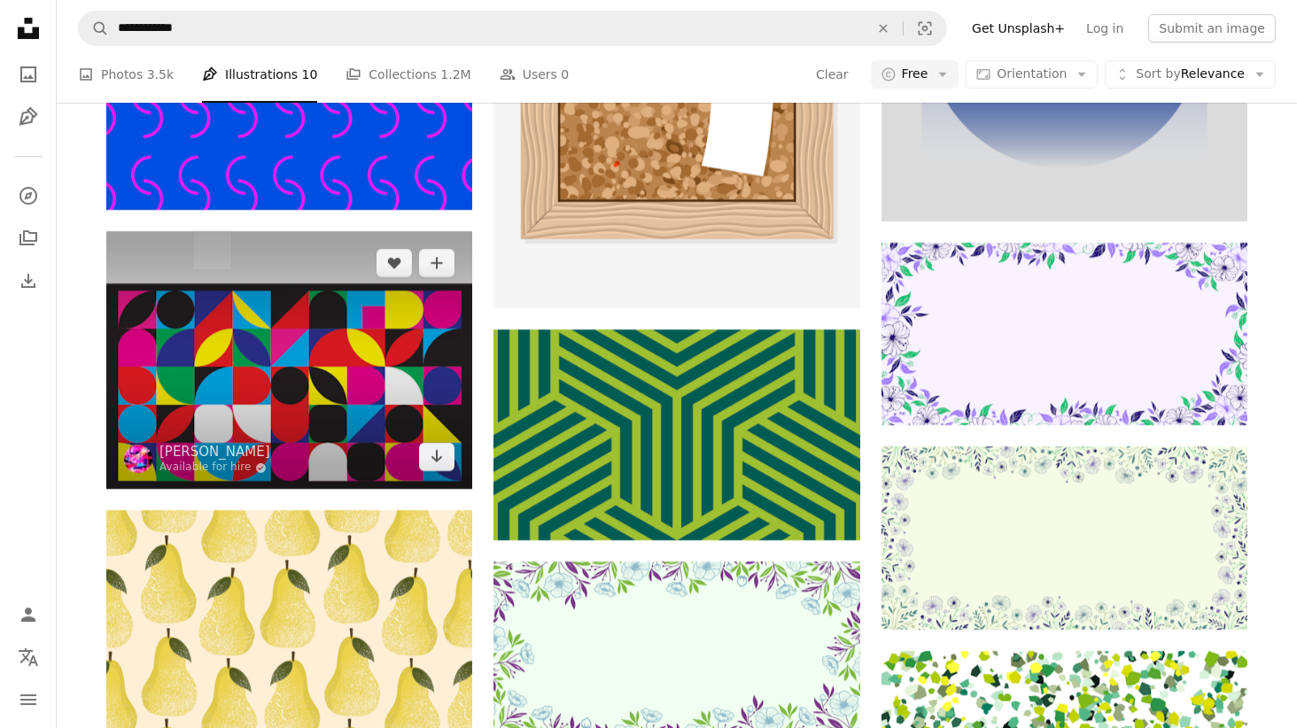
scroll to position [23386, 0]
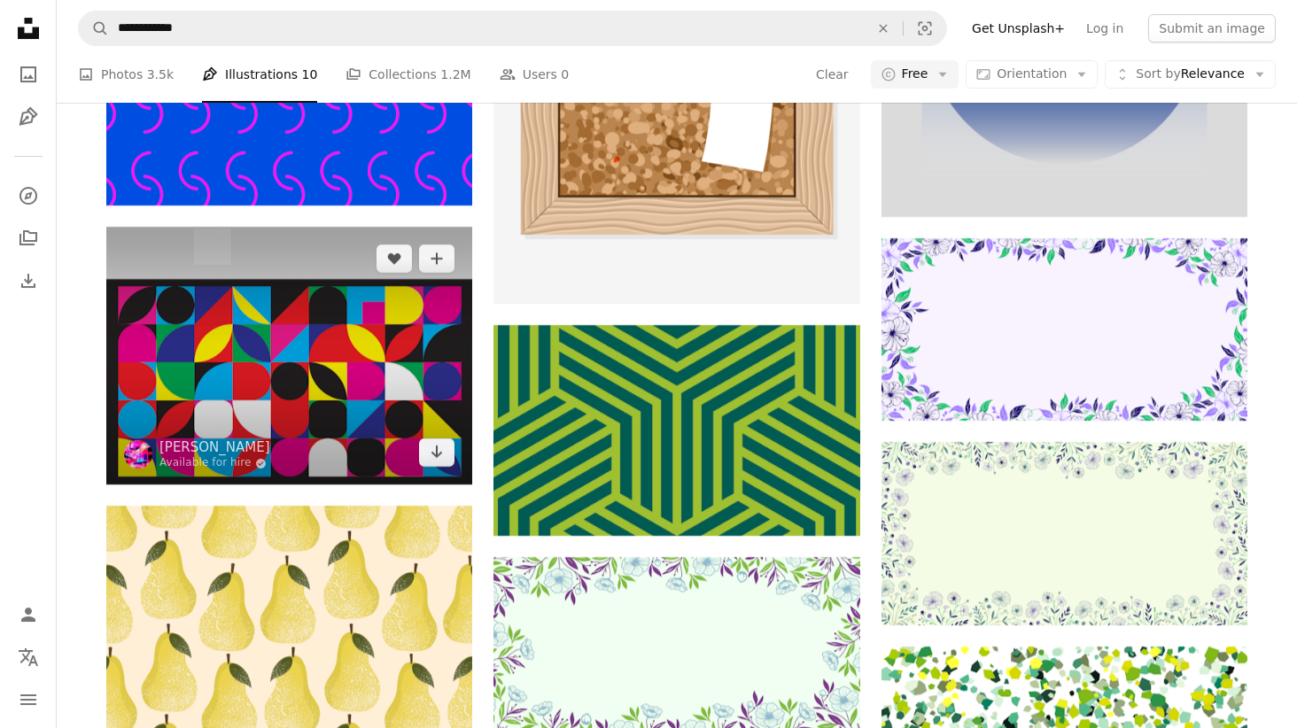
click at [376, 348] on img at bounding box center [289, 356] width 366 height 259
click at [436, 453] on icon "Choose download format" at bounding box center [437, 452] width 12 height 12
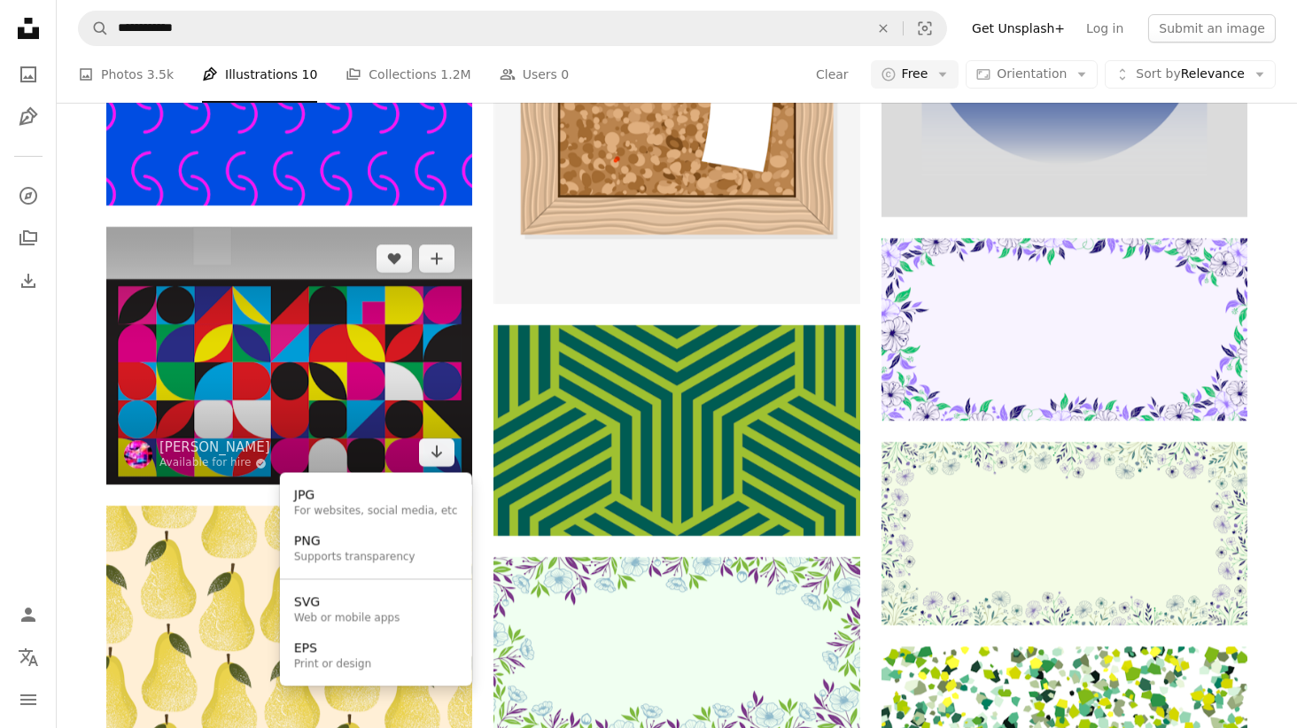
click at [387, 563] on div "Supports transparency" at bounding box center [354, 557] width 121 height 14
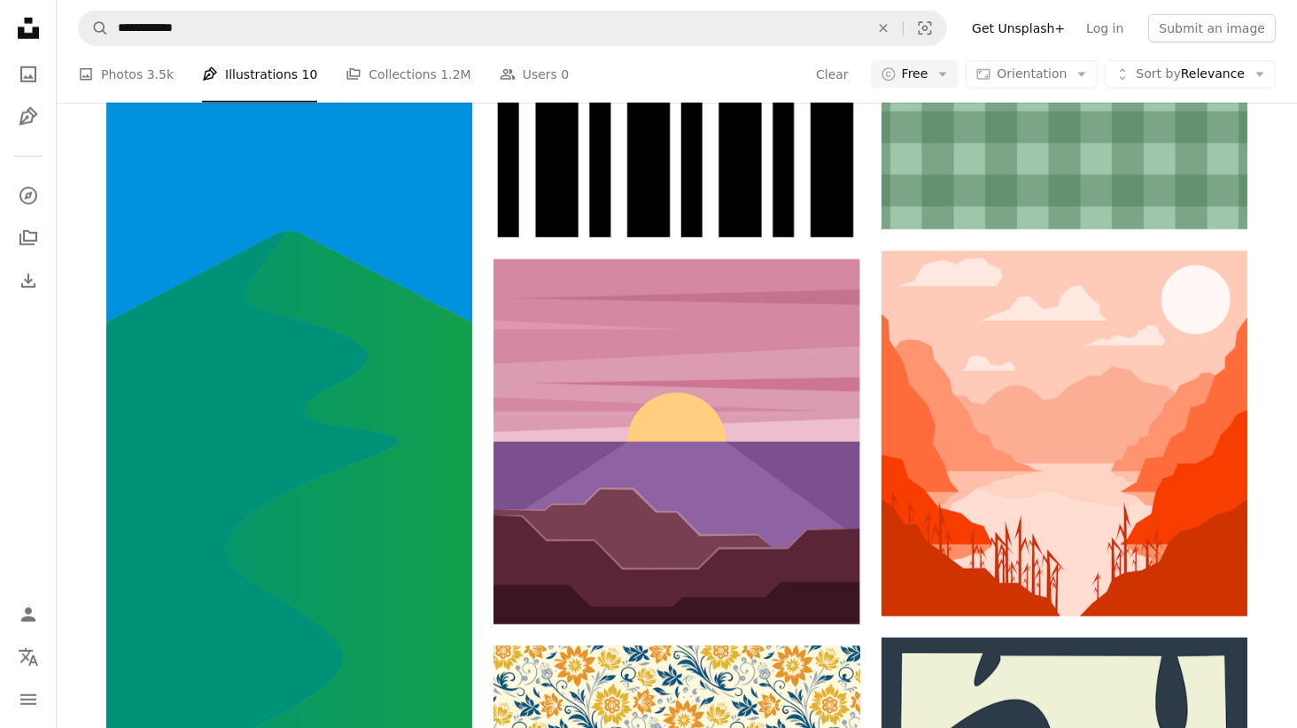
scroll to position [30463, 0]
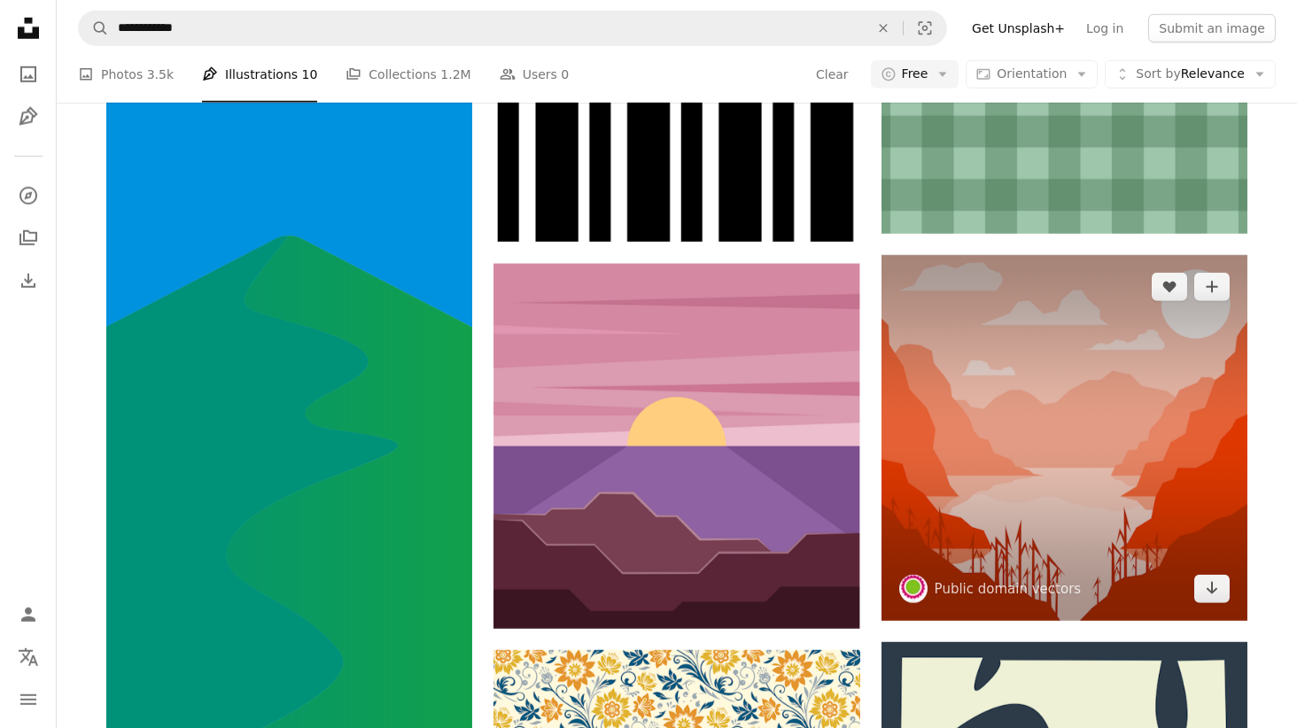
click at [1019, 546] on img at bounding box center [1064, 438] width 366 height 366
click at [1129, 495] on img at bounding box center [1064, 438] width 366 height 366
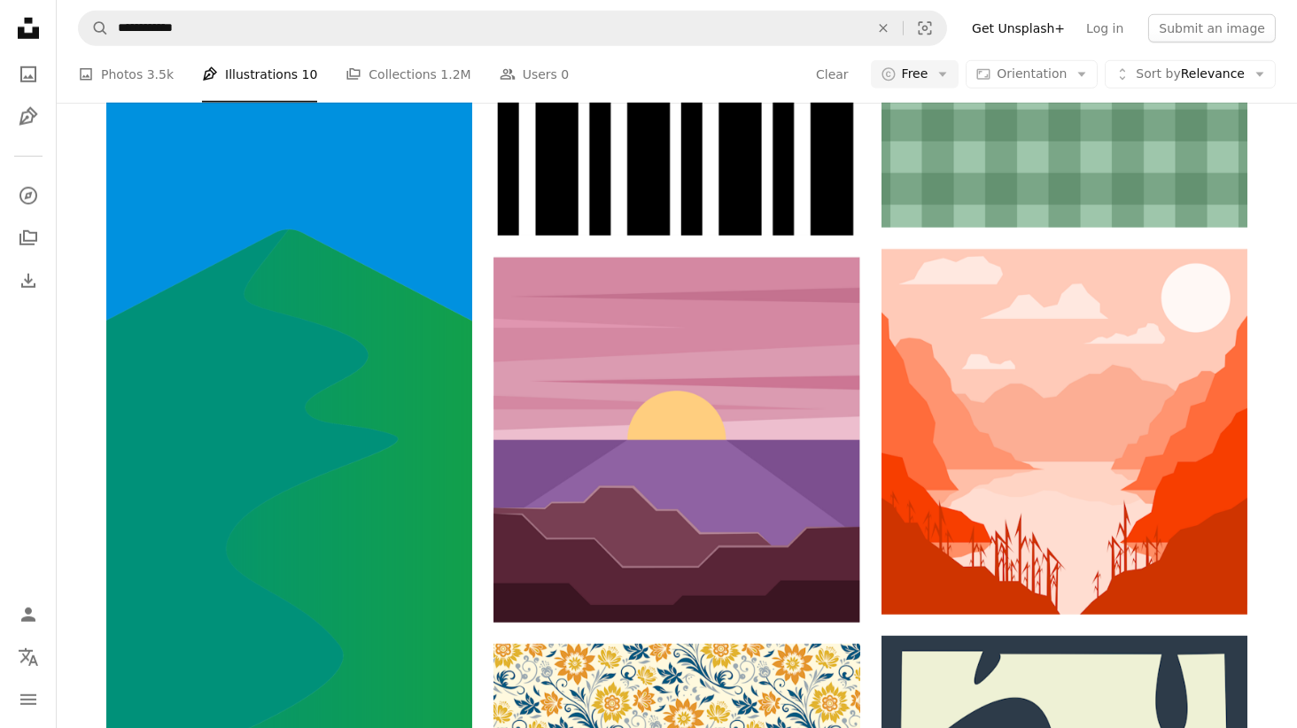
click at [1215, 579] on icon "Arrow pointing down" at bounding box center [1212, 581] width 14 height 21
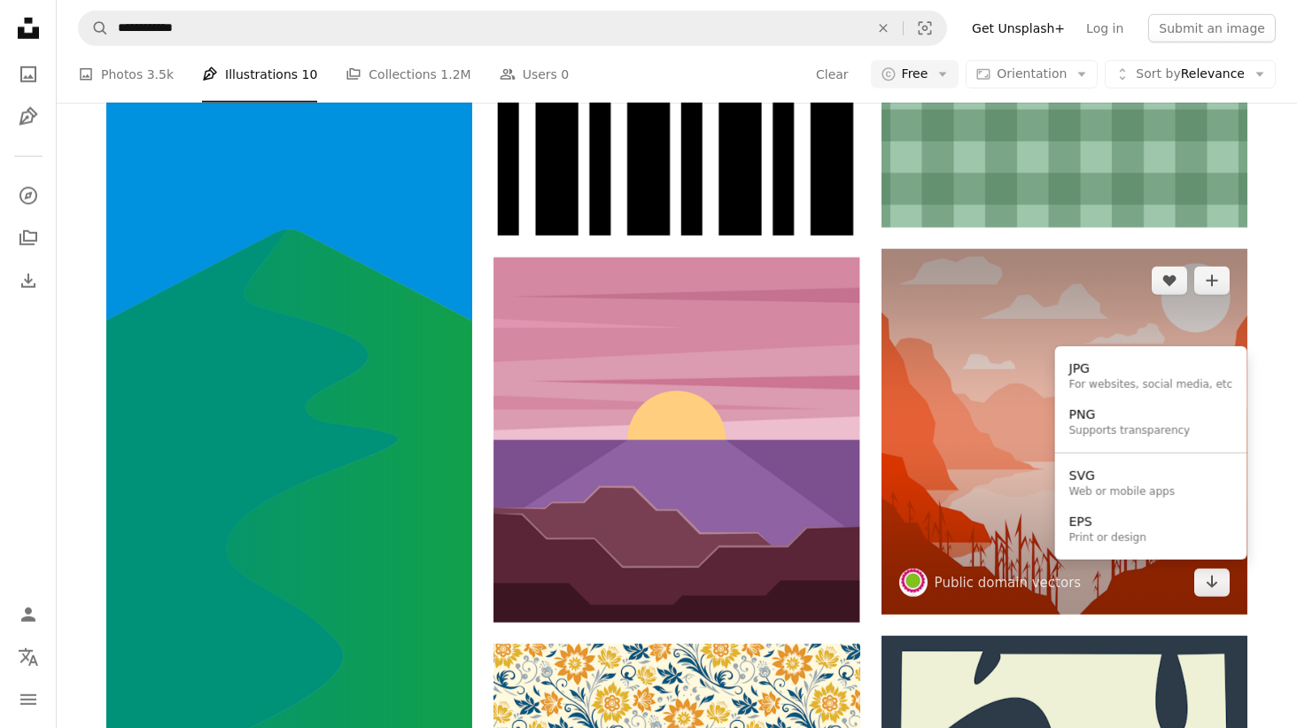
click at [1167, 432] on div "Supports transparency" at bounding box center [1129, 431] width 121 height 14
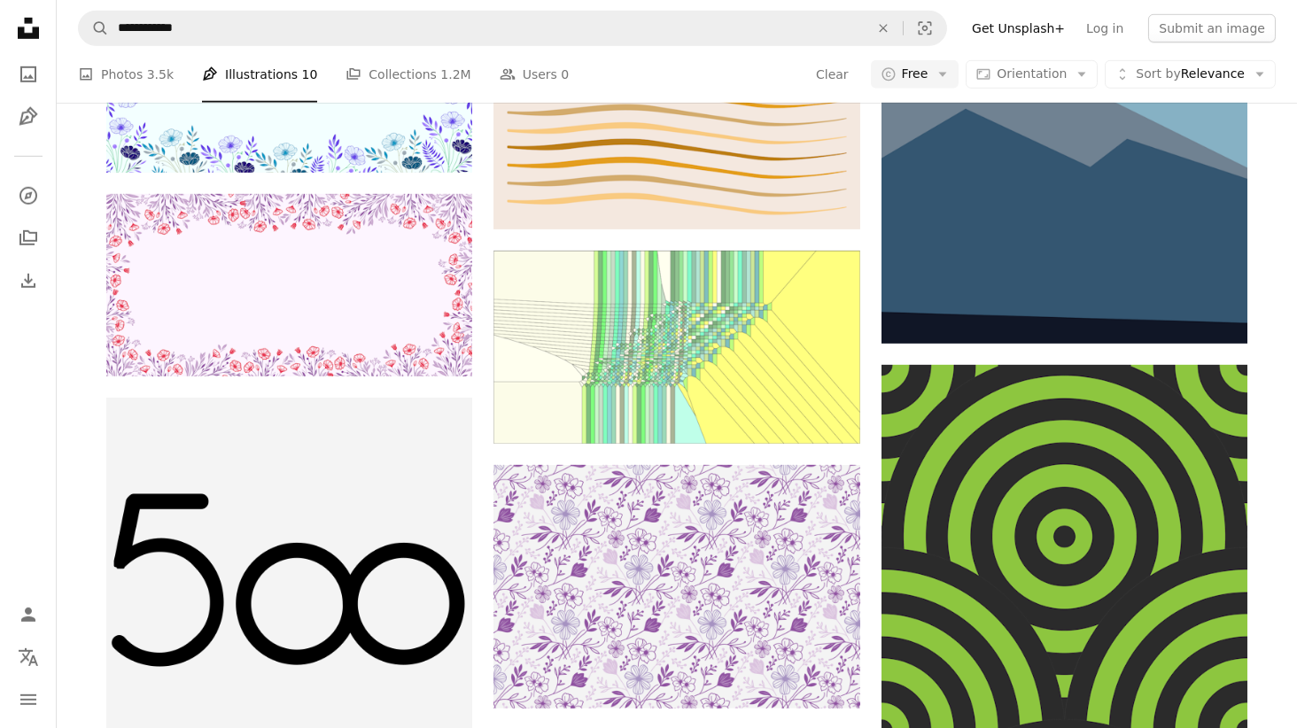
scroll to position [29229, 0]
